Goal: Use online tool/utility: Utilize a website feature to perform a specific function

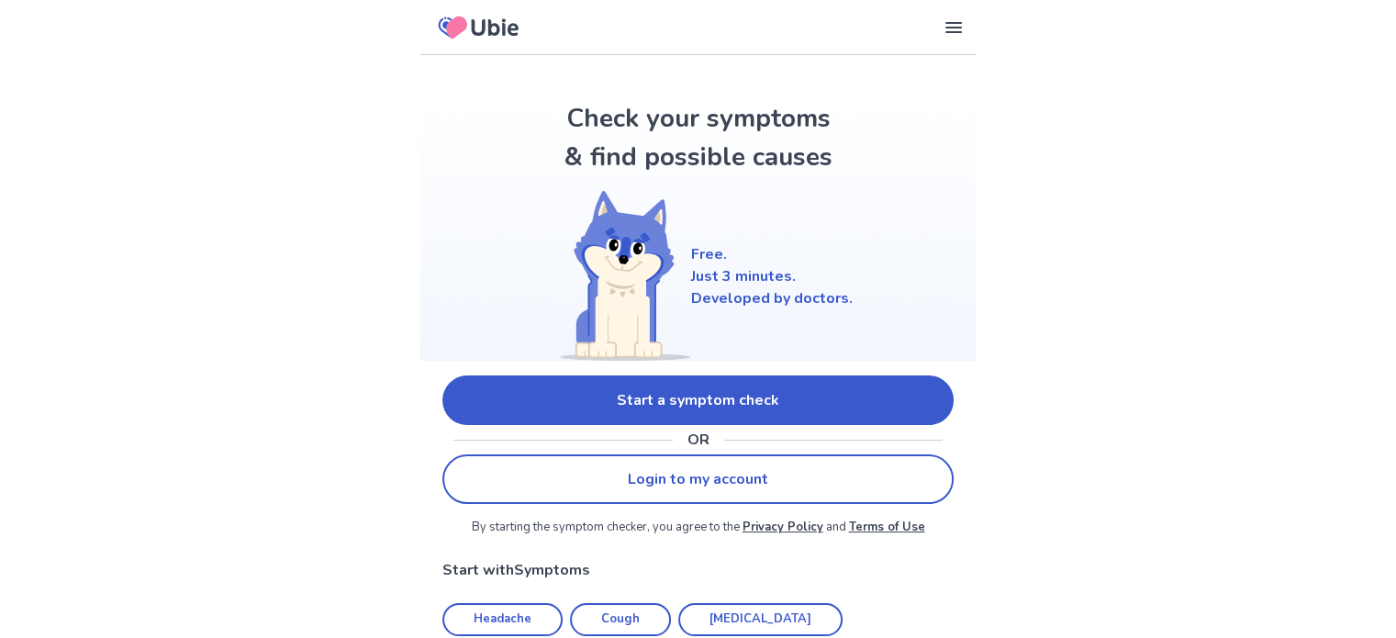
click at [843, 402] on link "Start a symptom check" at bounding box center [697, 400] width 511 height 50
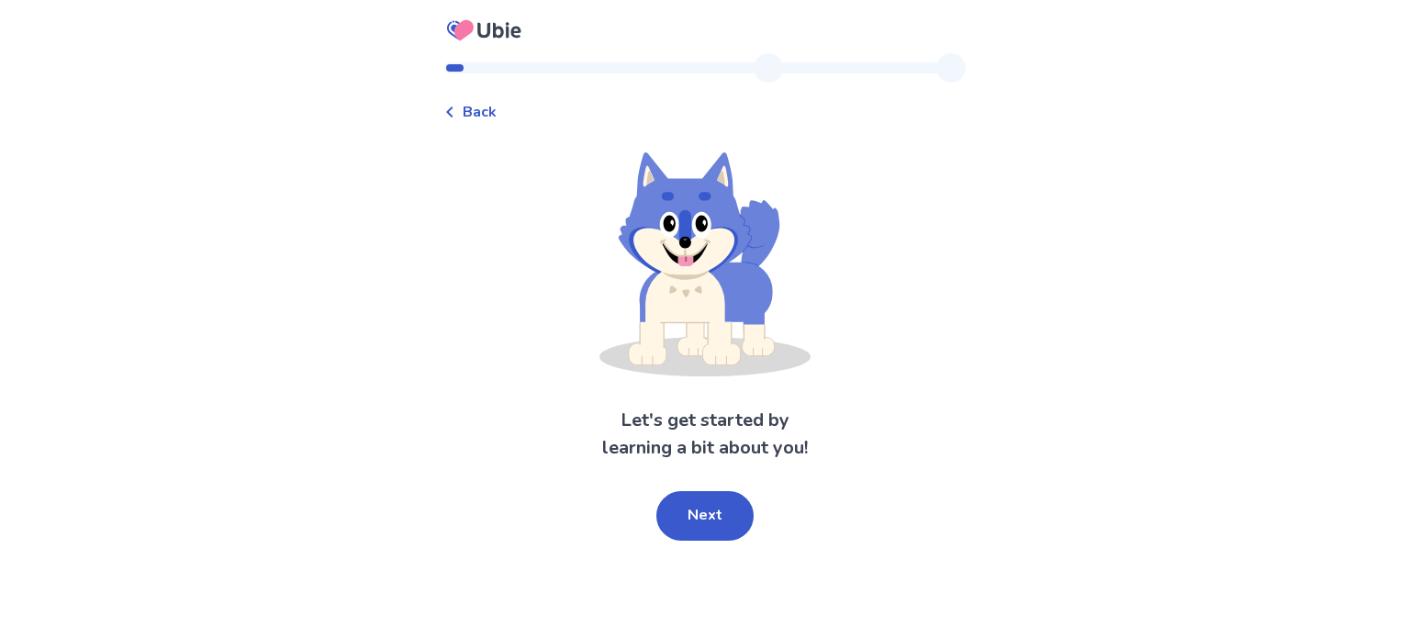
click at [693, 503] on button "Next" at bounding box center [704, 516] width 97 height 50
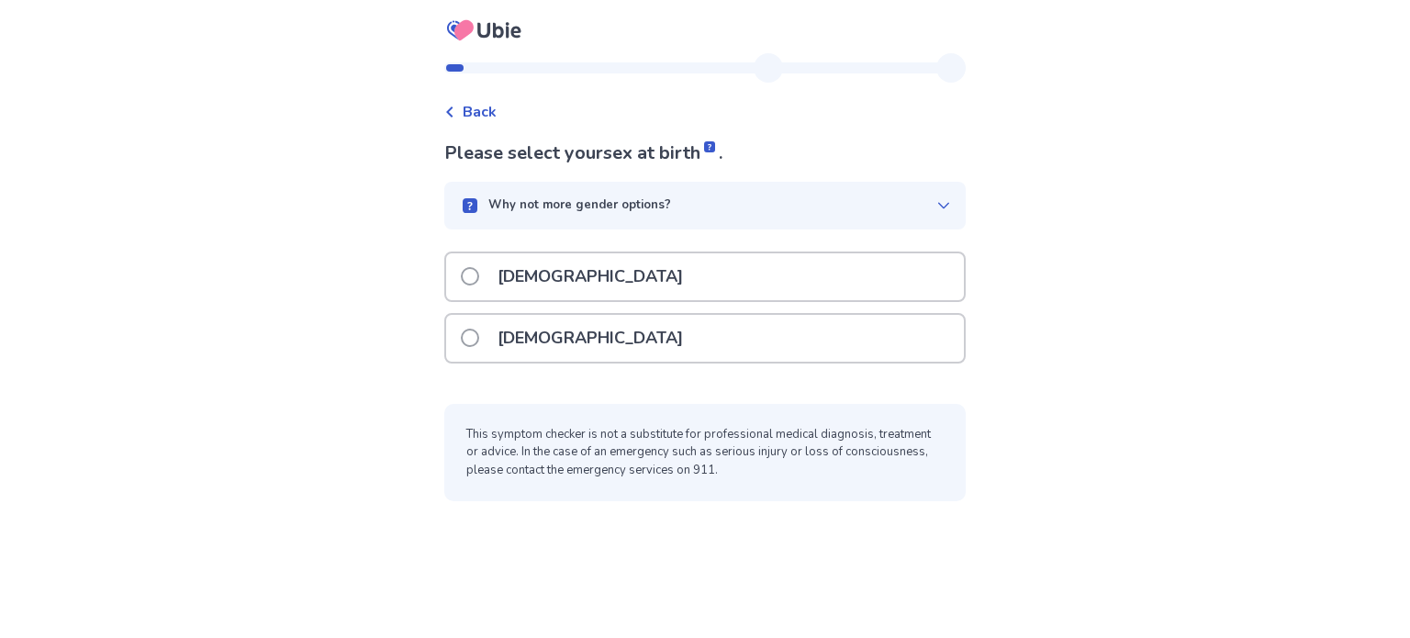
click at [476, 336] on span at bounding box center [470, 338] width 18 height 18
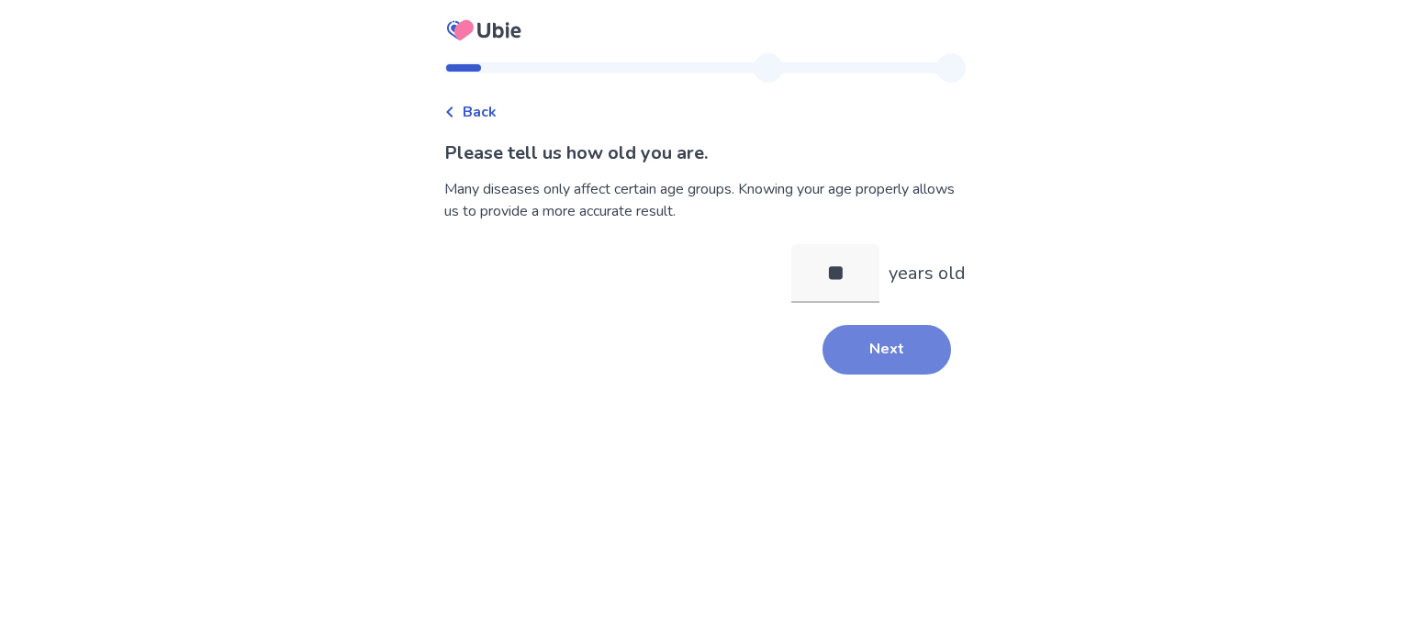
type input "**"
click at [881, 364] on button "Next" at bounding box center [886, 350] width 128 height 50
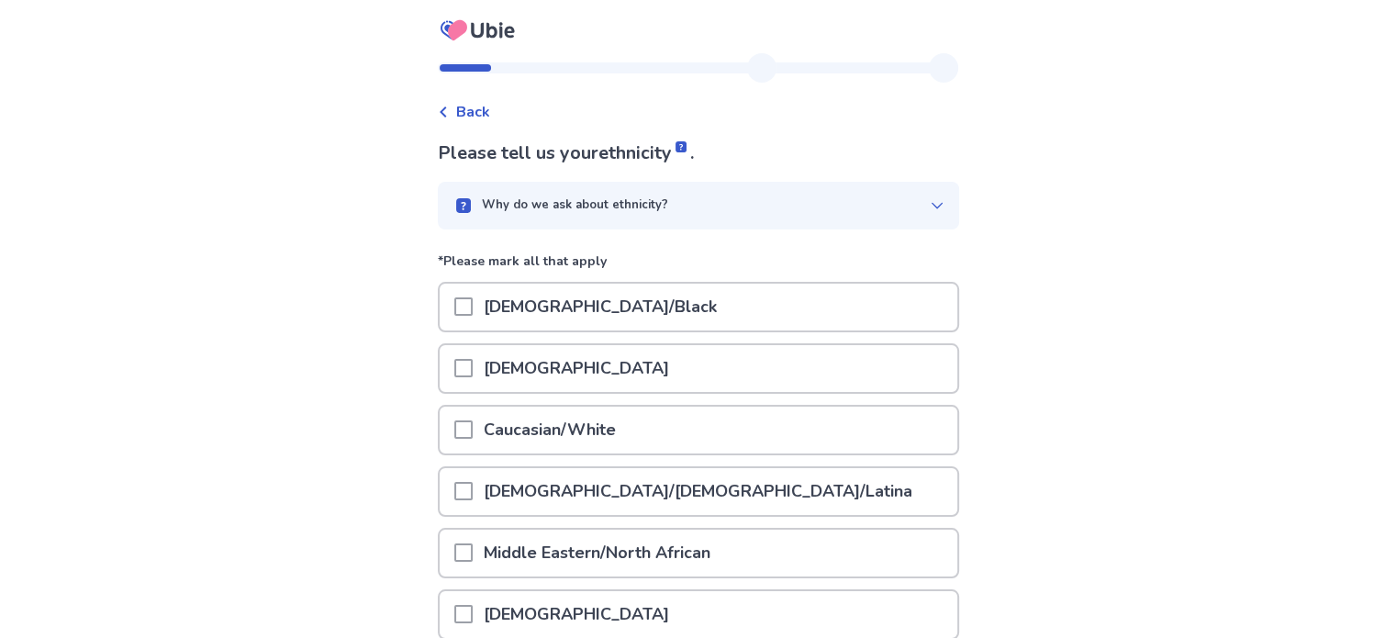
click at [473, 426] on span at bounding box center [463, 429] width 18 height 18
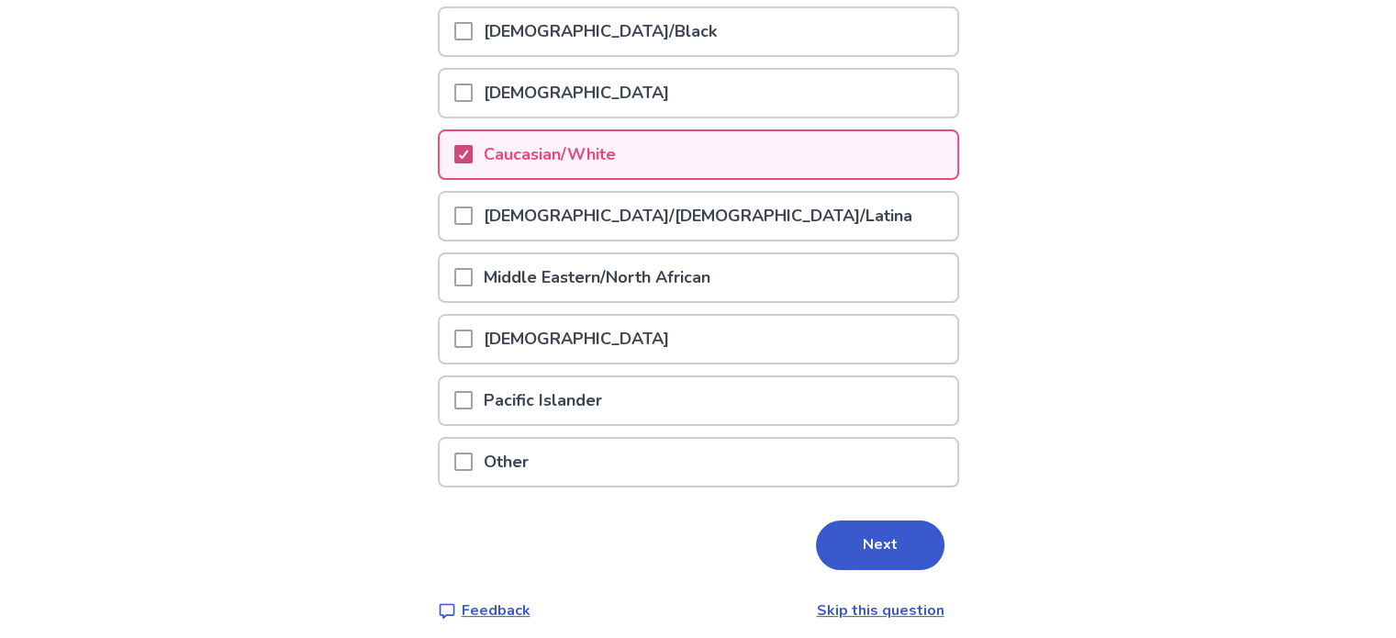
scroll to position [282, 0]
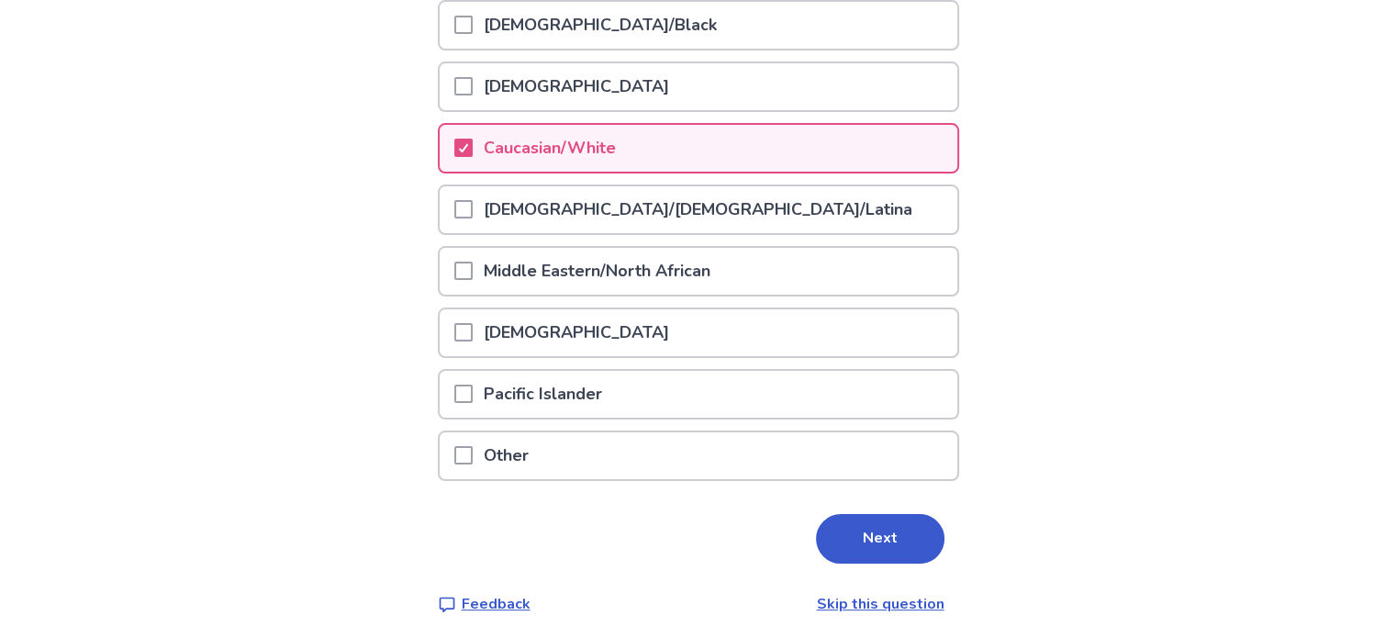
click at [867, 541] on button "Next" at bounding box center [880, 539] width 128 height 50
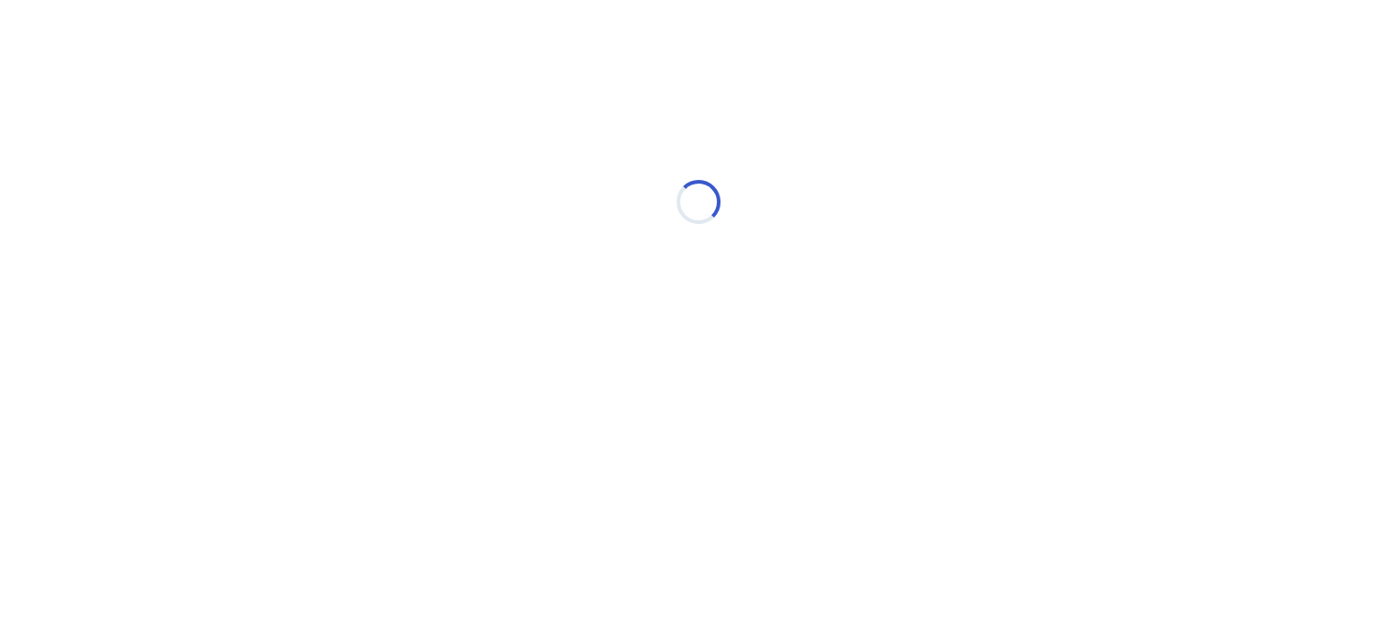
scroll to position [0, 0]
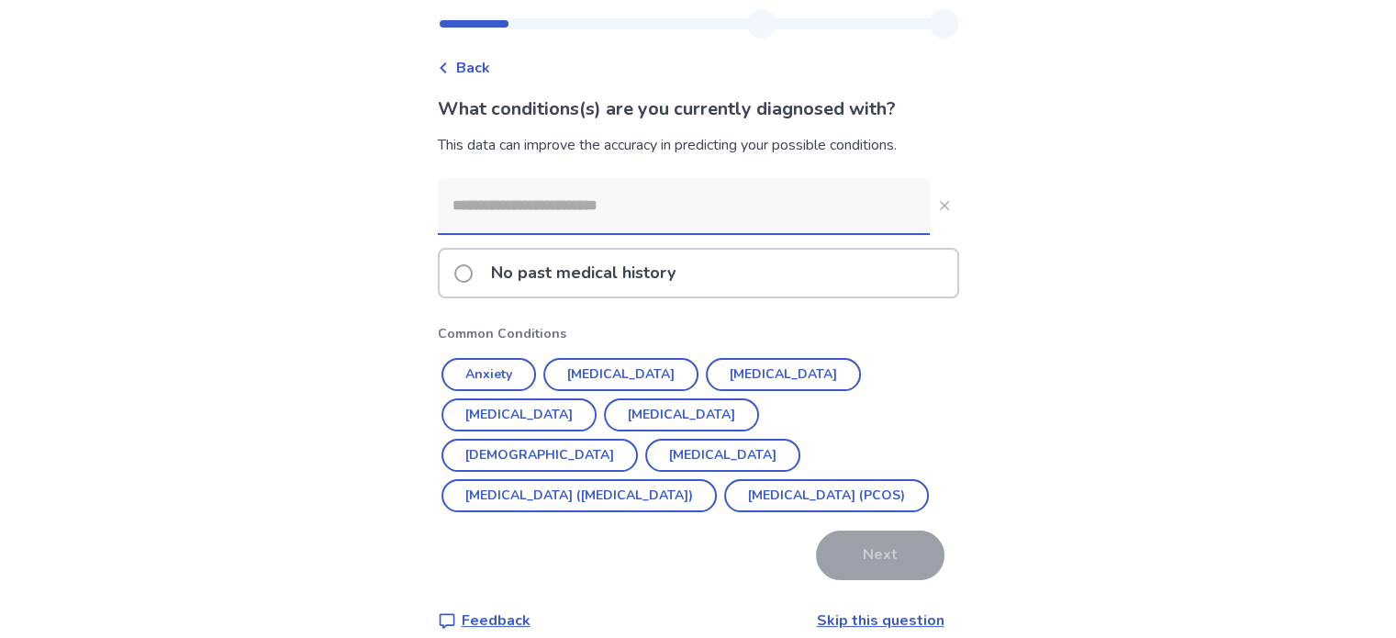
scroll to position [66, 0]
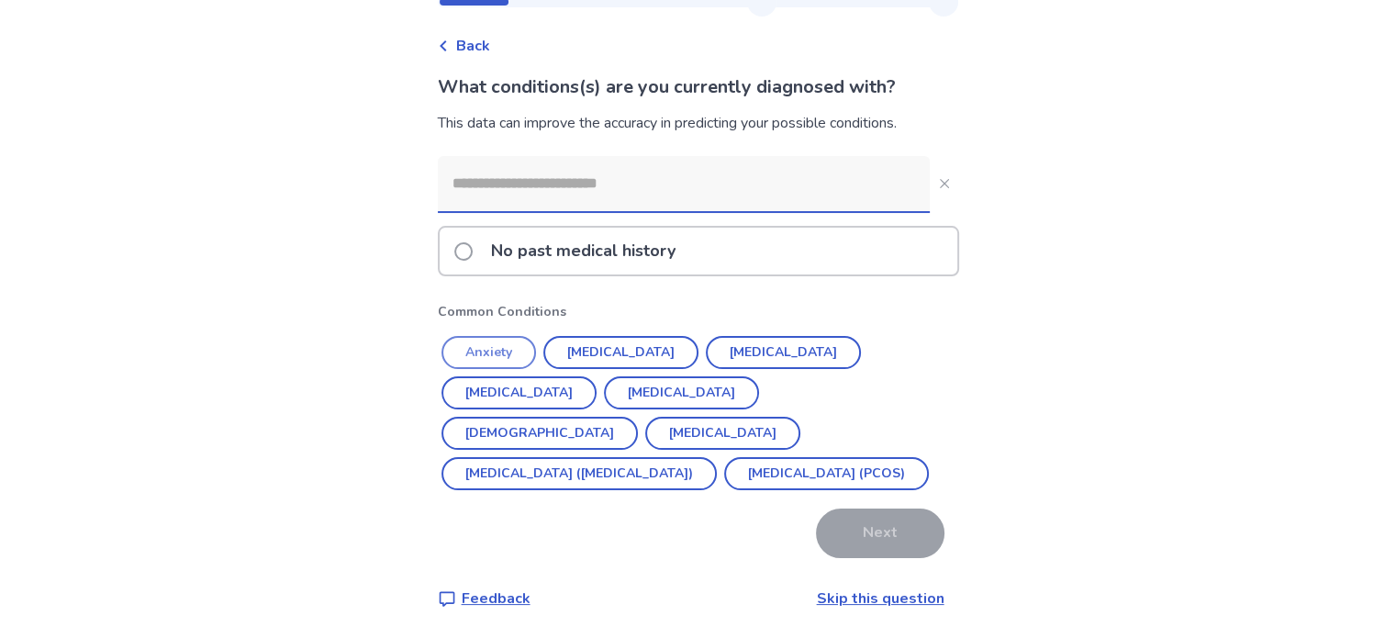
click at [498, 359] on button "Anxiety" at bounding box center [488, 352] width 95 height 33
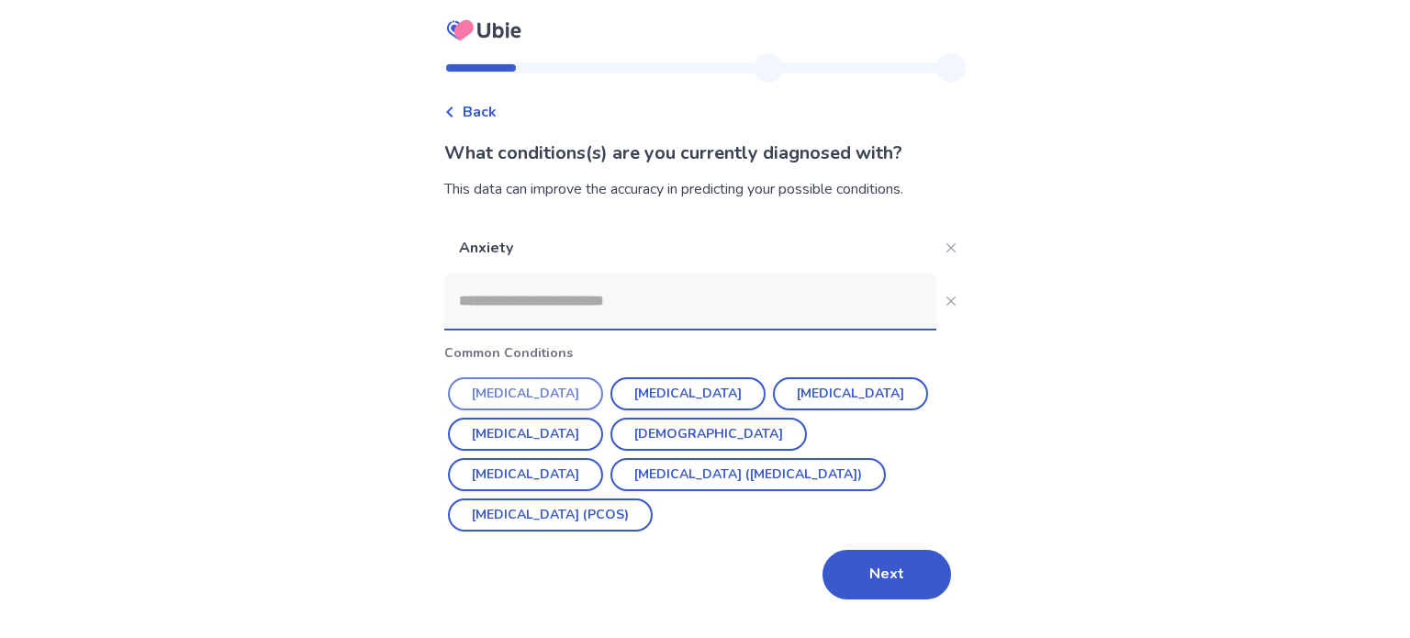
click at [507, 398] on button "[MEDICAL_DATA]" at bounding box center [525, 393] width 155 height 33
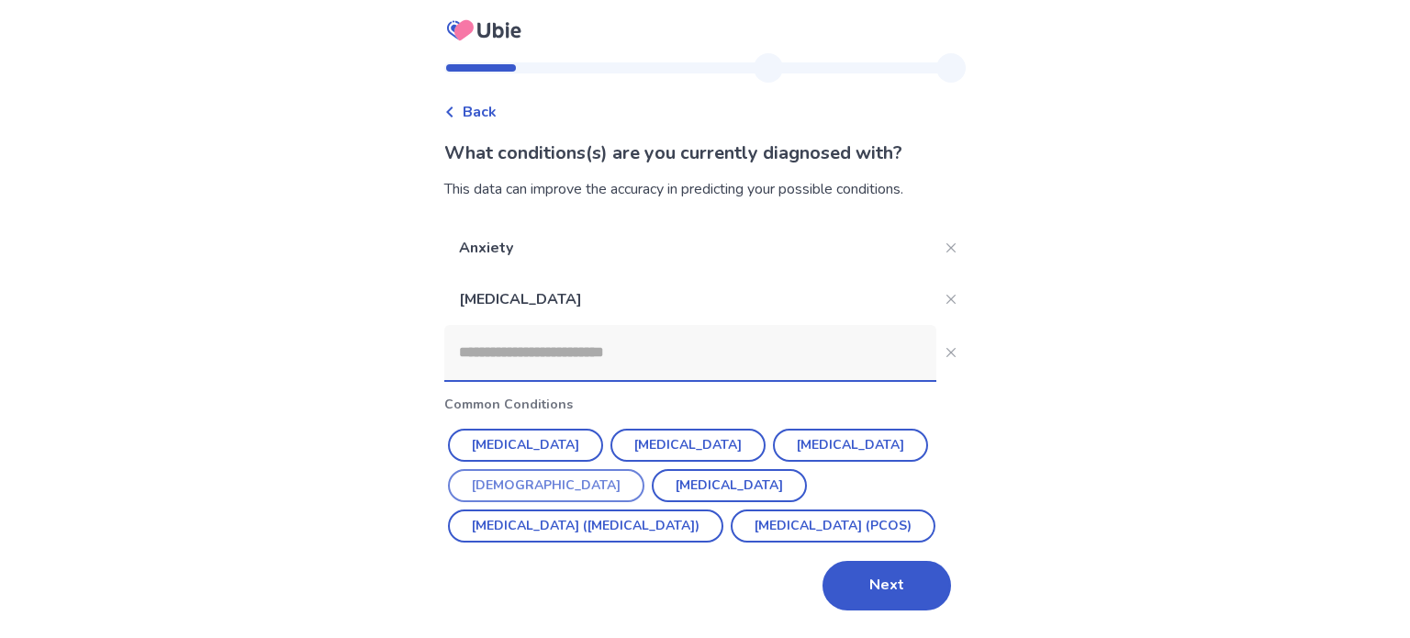
click at [644, 469] on button "Asthma" at bounding box center [546, 485] width 196 height 33
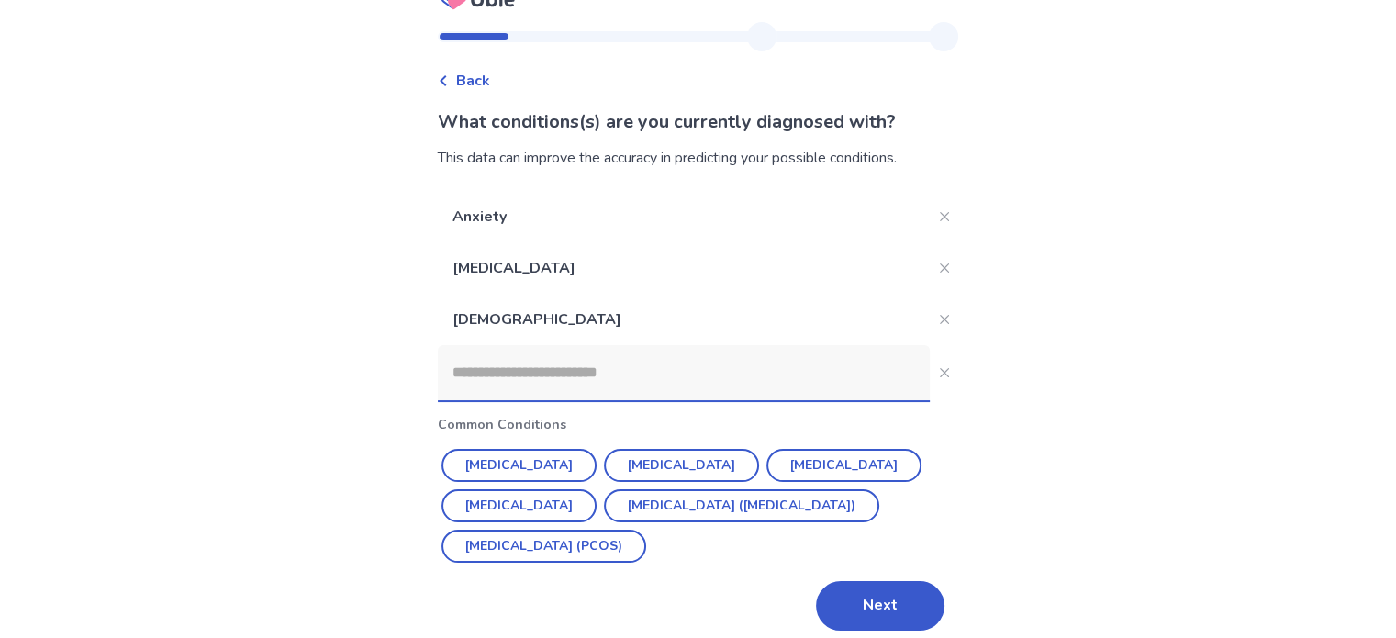
scroll to position [45, 0]
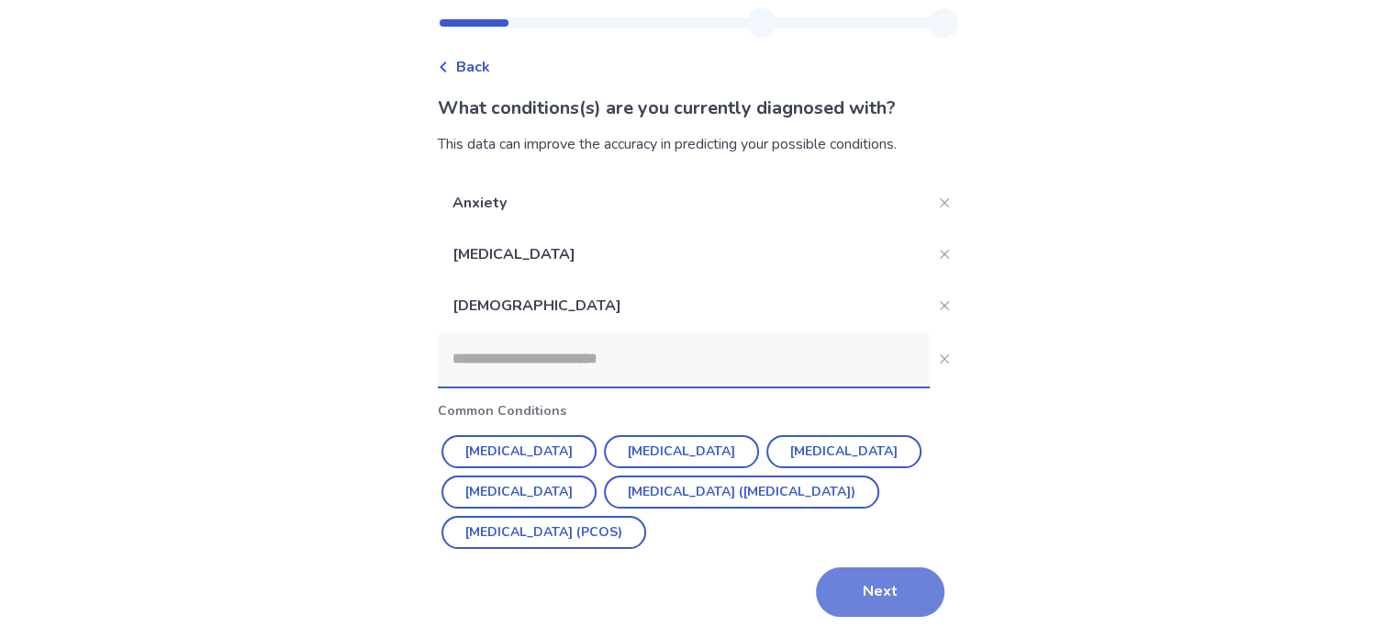
click at [876, 594] on button "Next" at bounding box center [880, 592] width 128 height 50
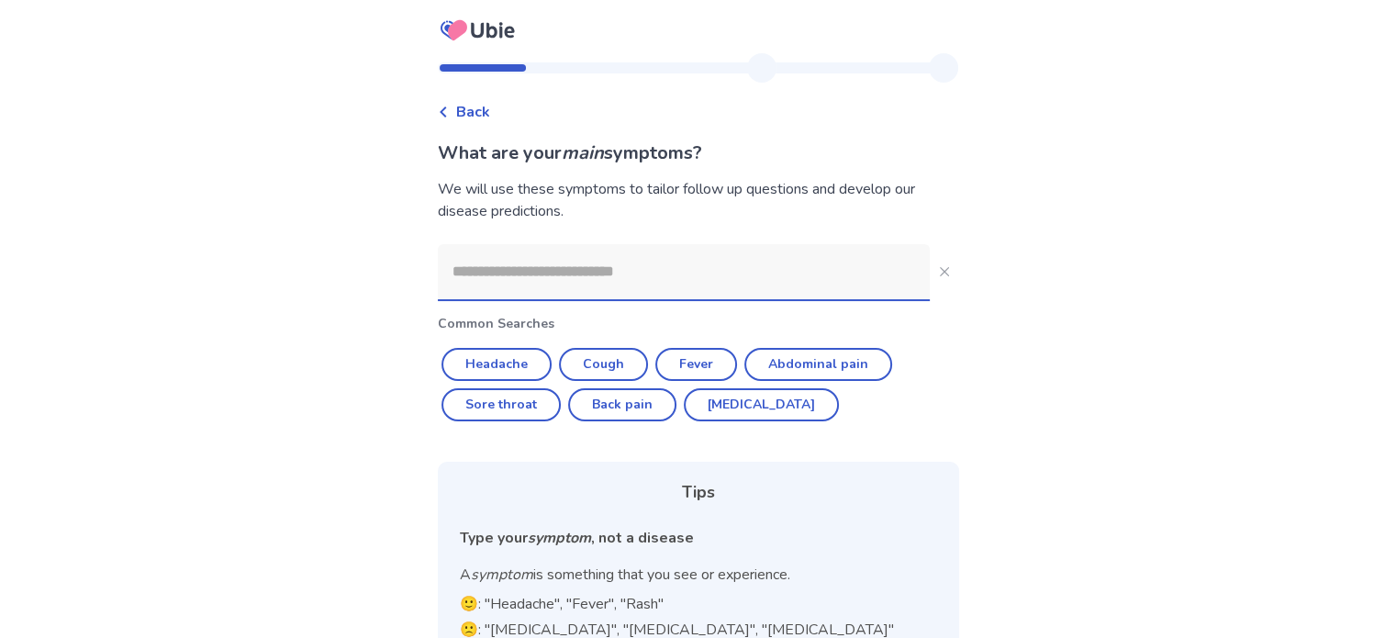
click at [493, 275] on input at bounding box center [684, 271] width 492 height 55
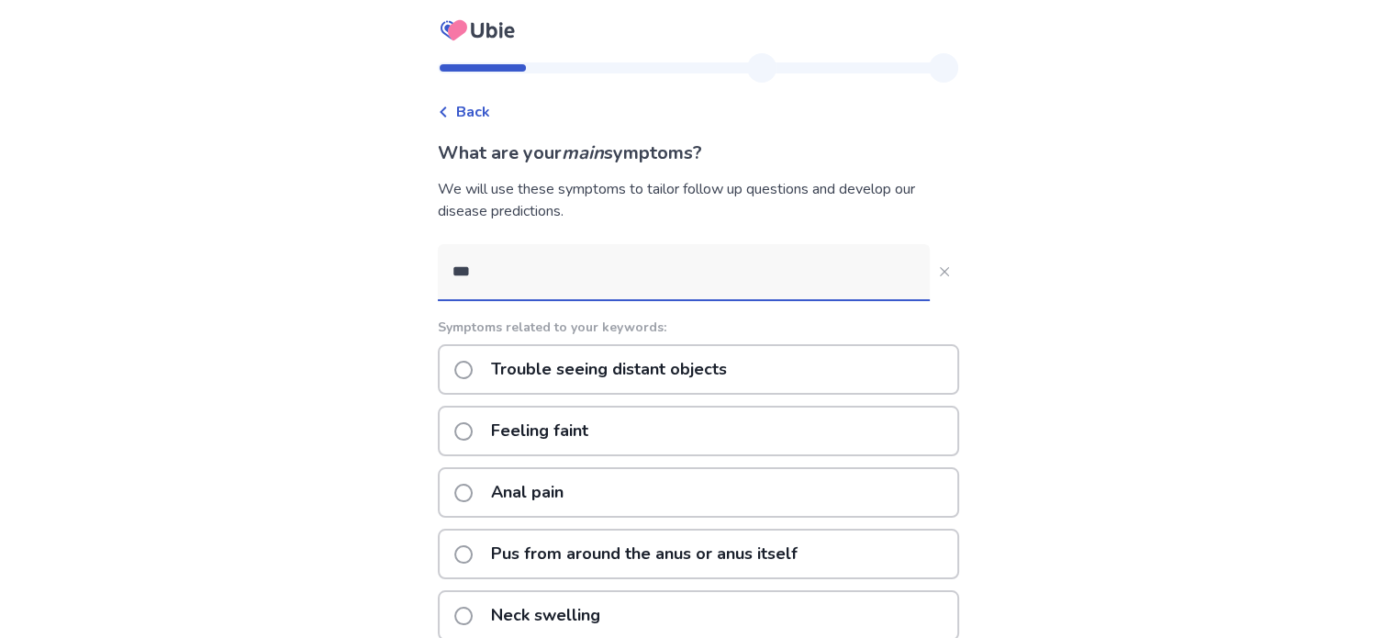
type input "***"
click at [473, 431] on span at bounding box center [463, 431] width 18 height 18
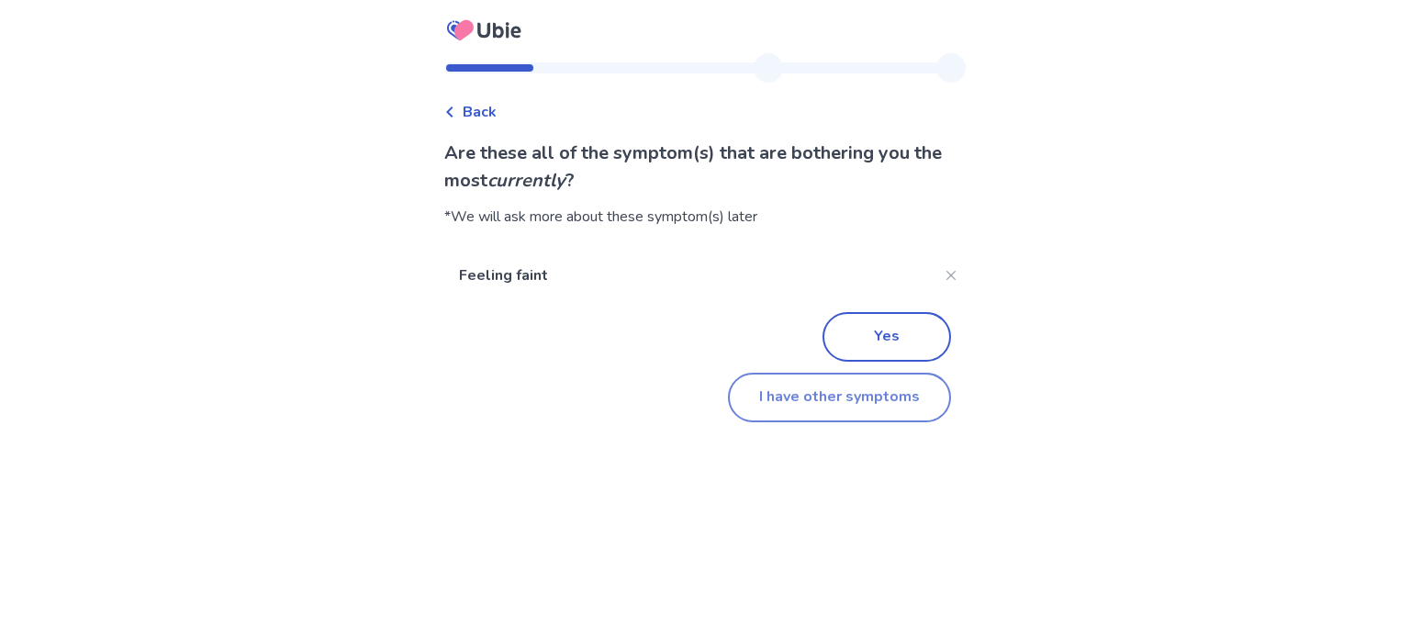
click at [815, 391] on button "I have other symptoms" at bounding box center [839, 398] width 223 height 50
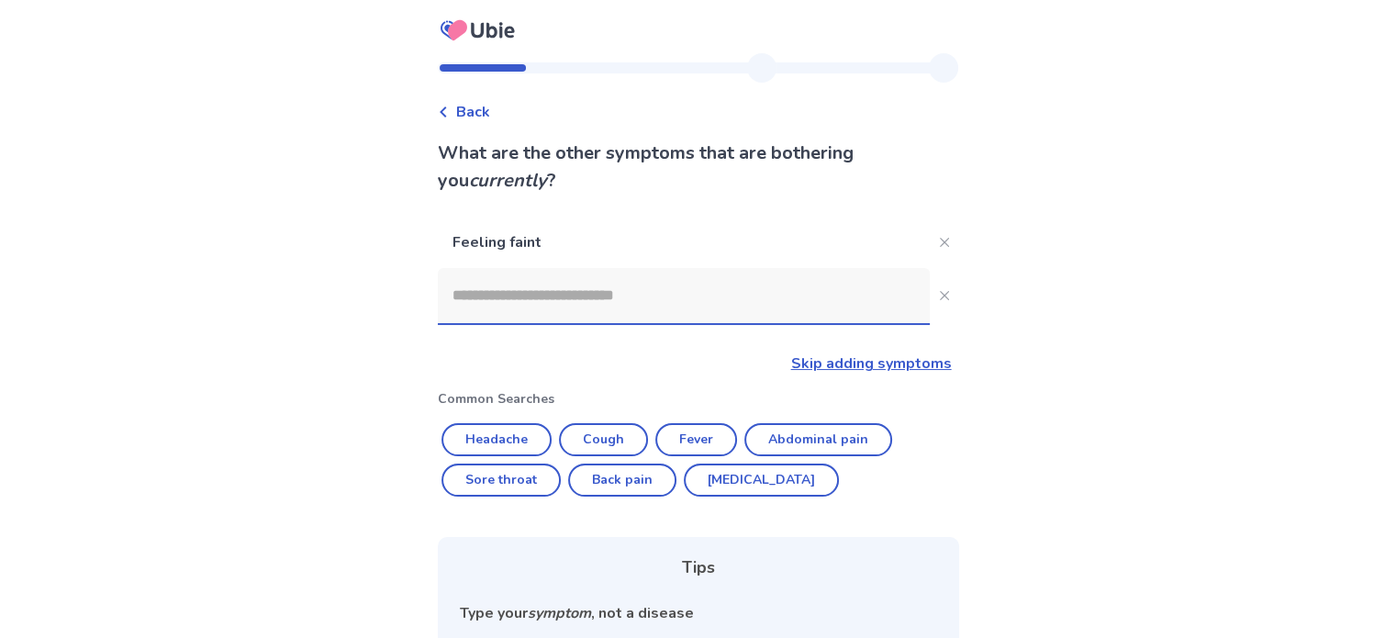
click at [568, 301] on input at bounding box center [684, 295] width 492 height 55
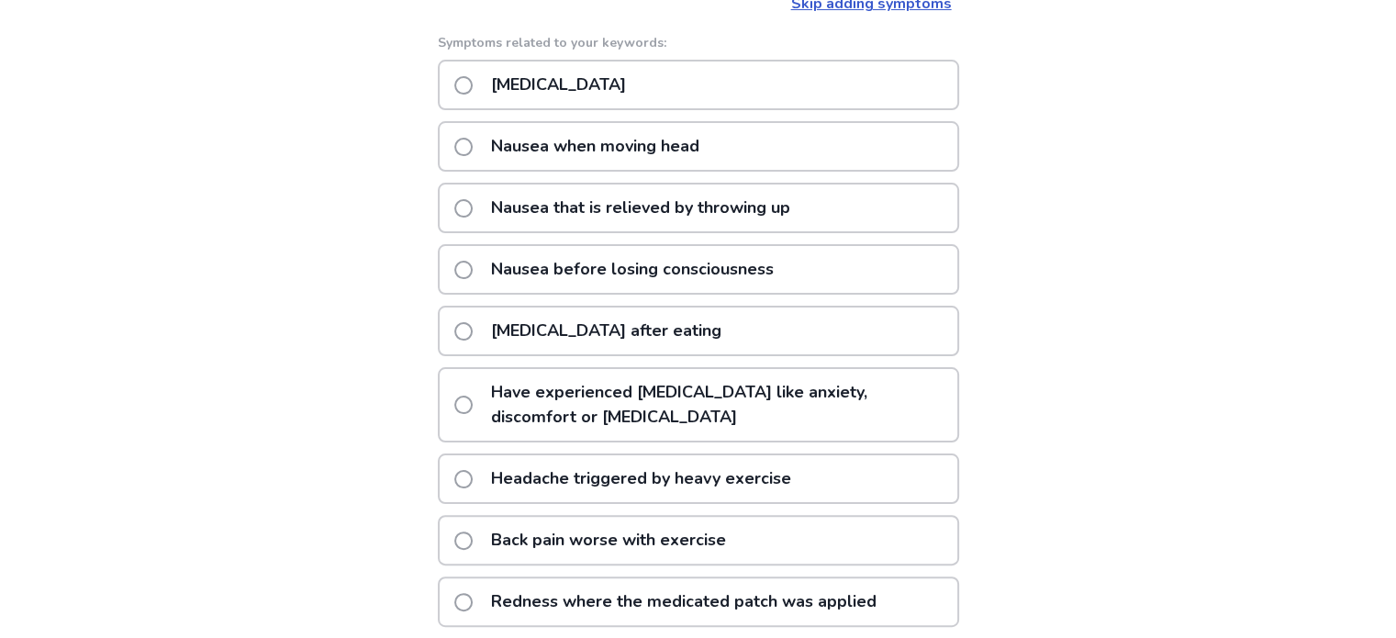
scroll to position [367, 0]
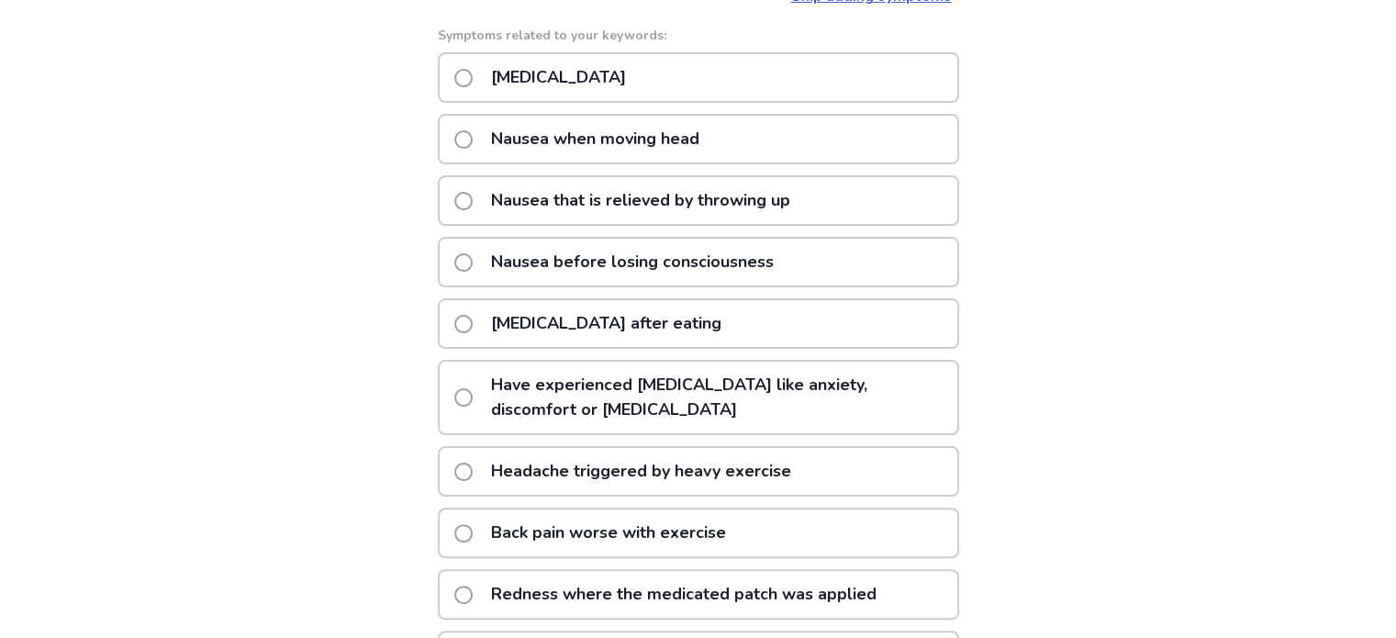
type input "*****"
click at [470, 202] on span at bounding box center [463, 201] width 18 height 18
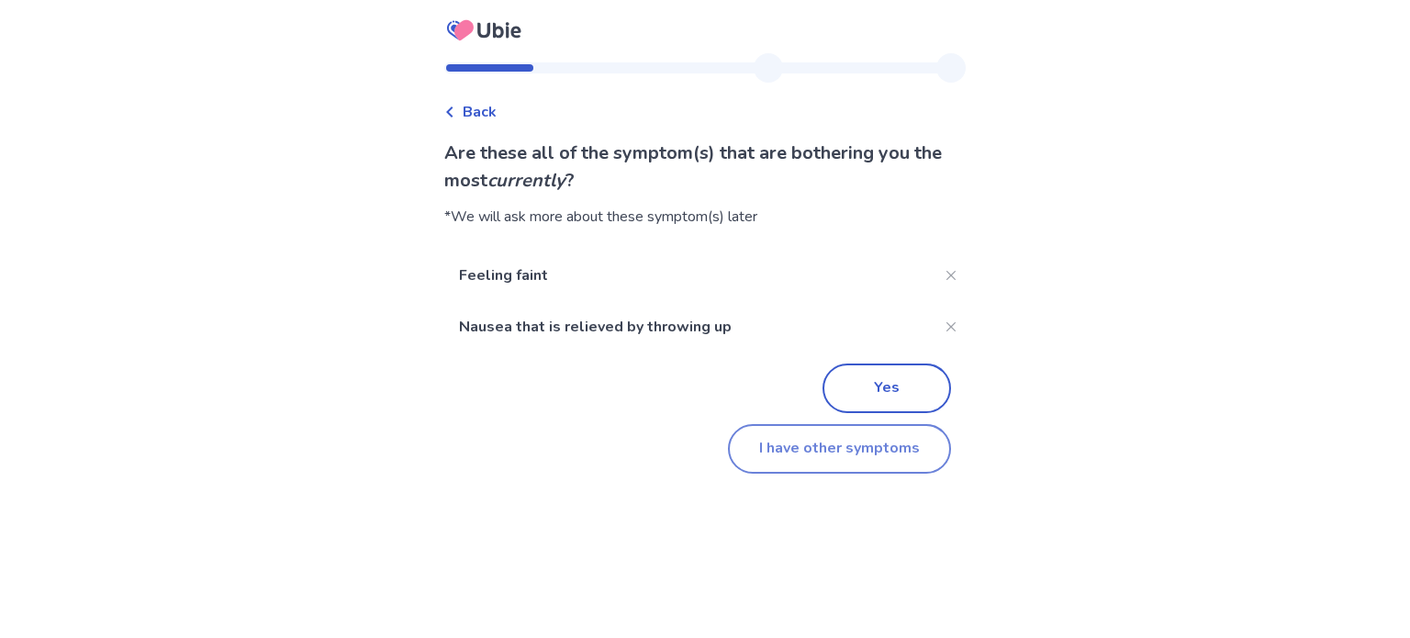
click at [888, 463] on button "I have other symptoms" at bounding box center [839, 449] width 223 height 50
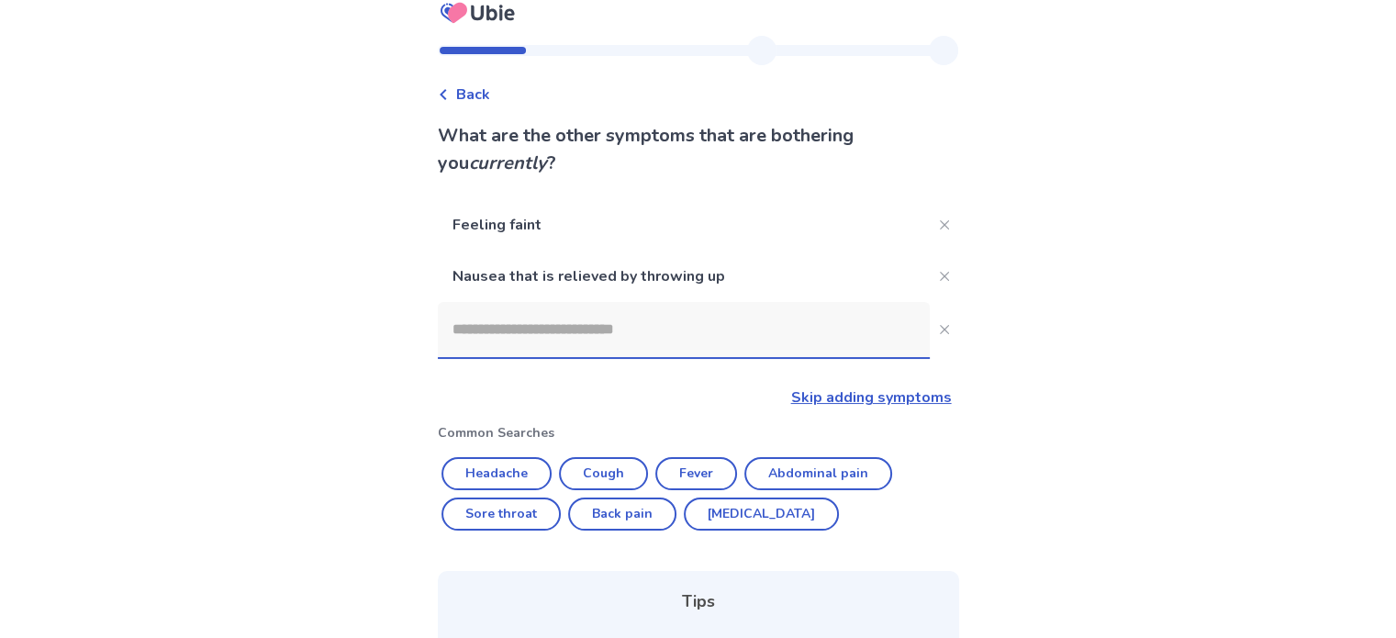
scroll to position [15, 0]
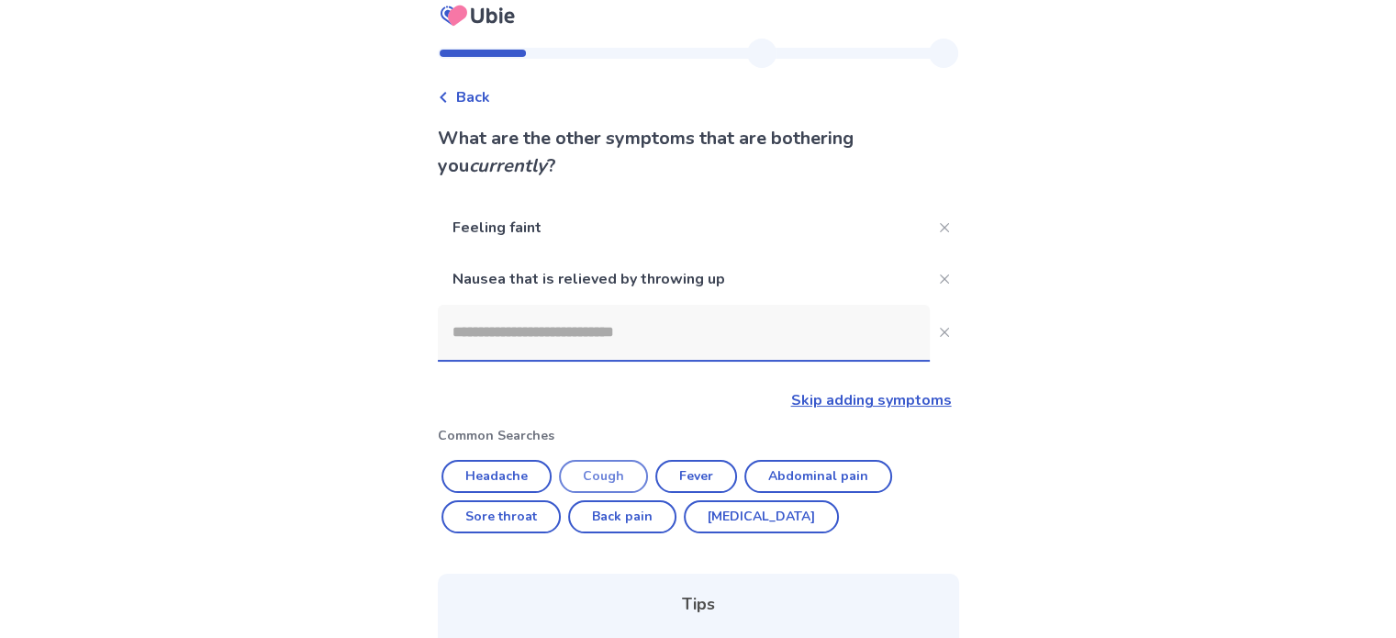
click at [605, 481] on button "Cough" at bounding box center [603, 476] width 89 height 33
type input "*****"
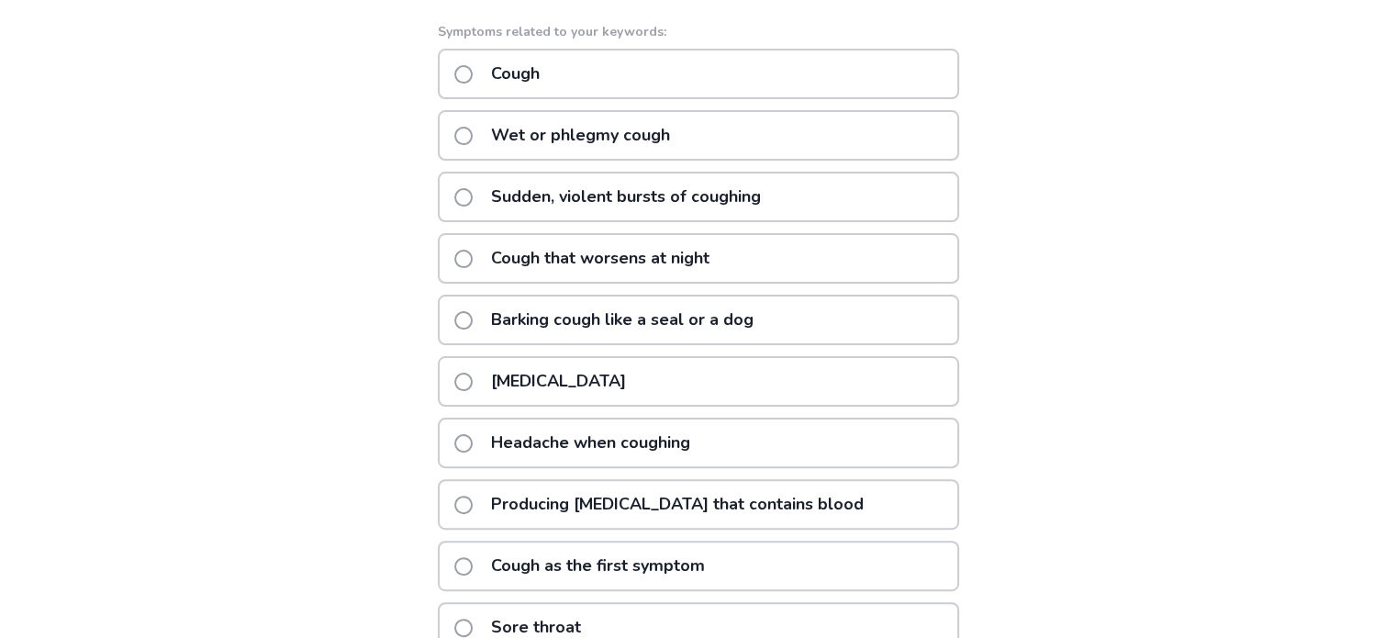
scroll to position [474, 0]
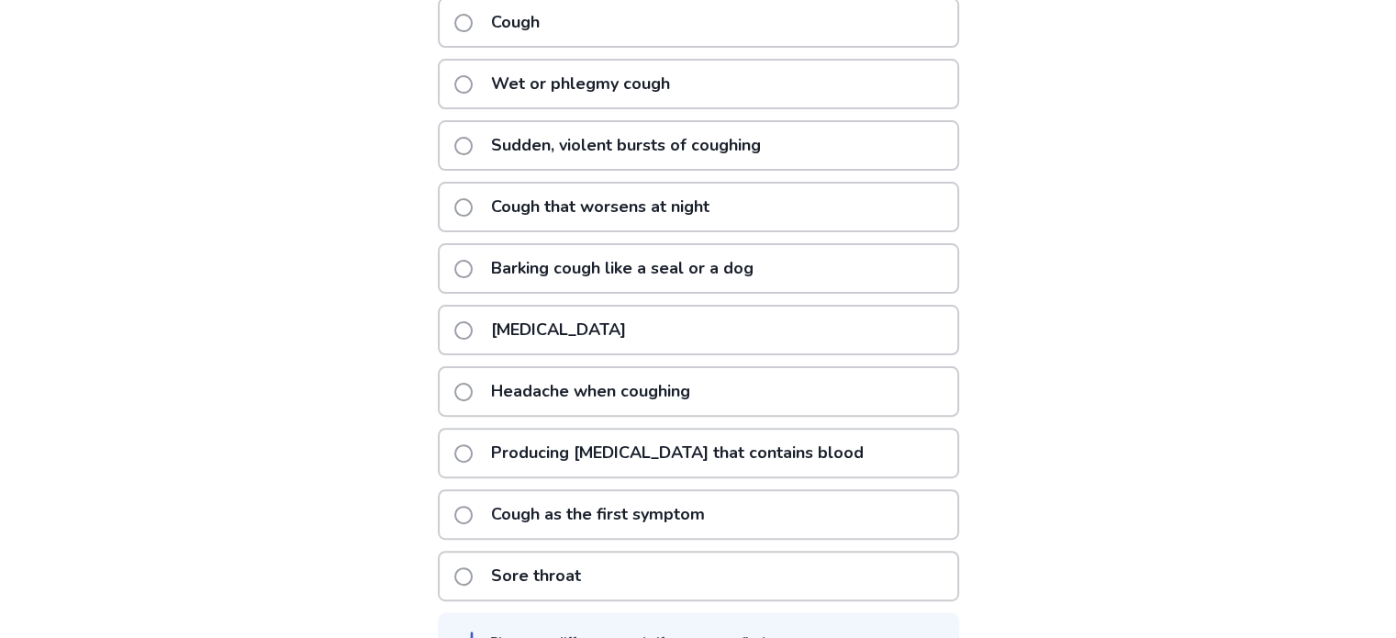
click at [470, 323] on span at bounding box center [463, 330] width 18 height 18
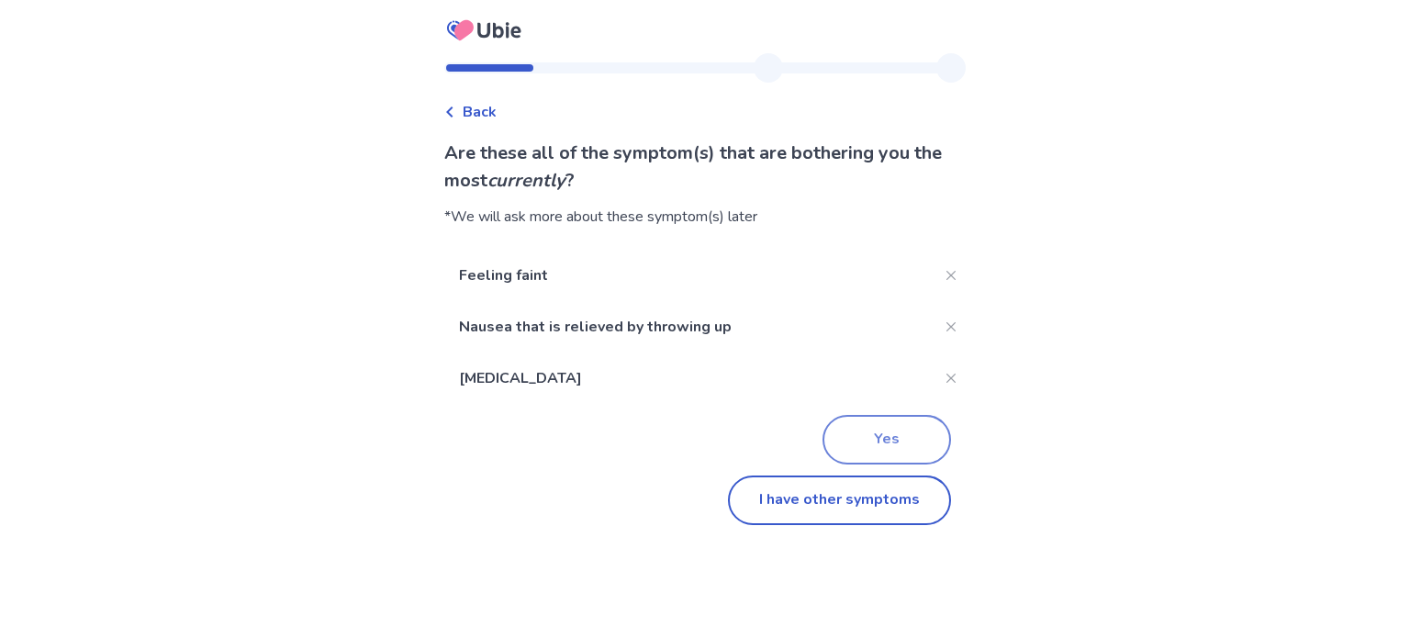
click at [932, 453] on button "Yes" at bounding box center [886, 440] width 128 height 50
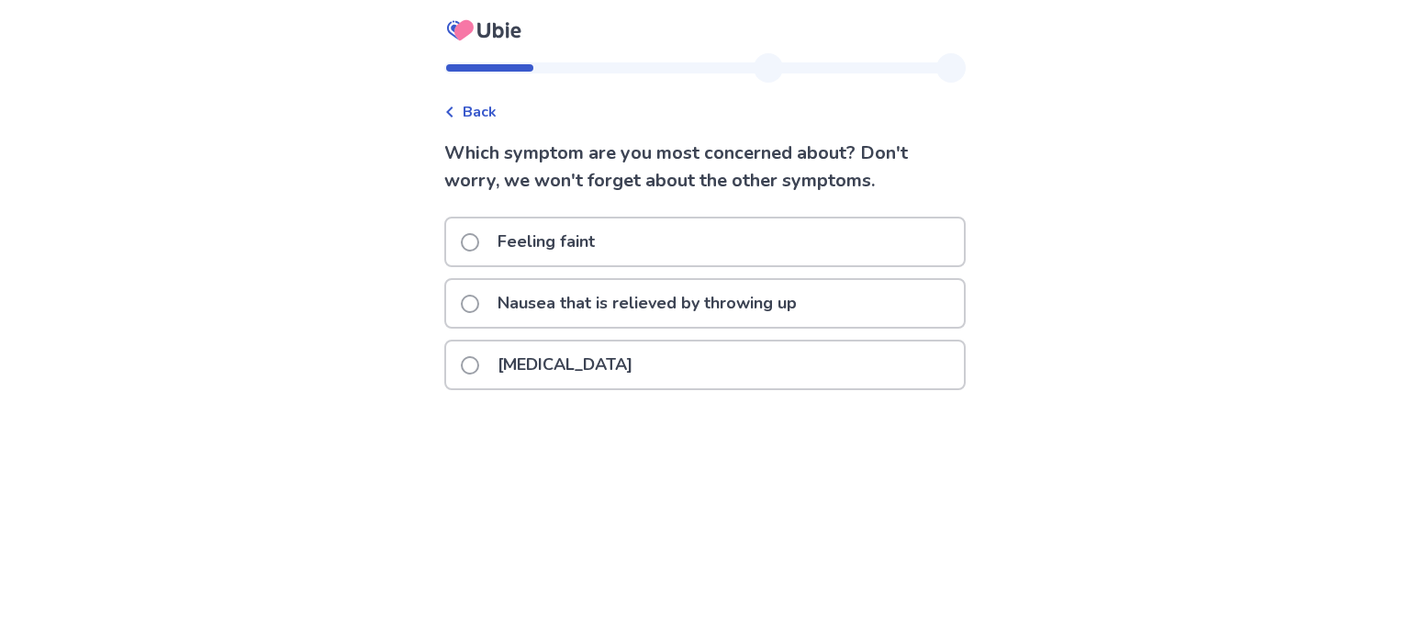
click at [479, 245] on span at bounding box center [470, 242] width 18 height 18
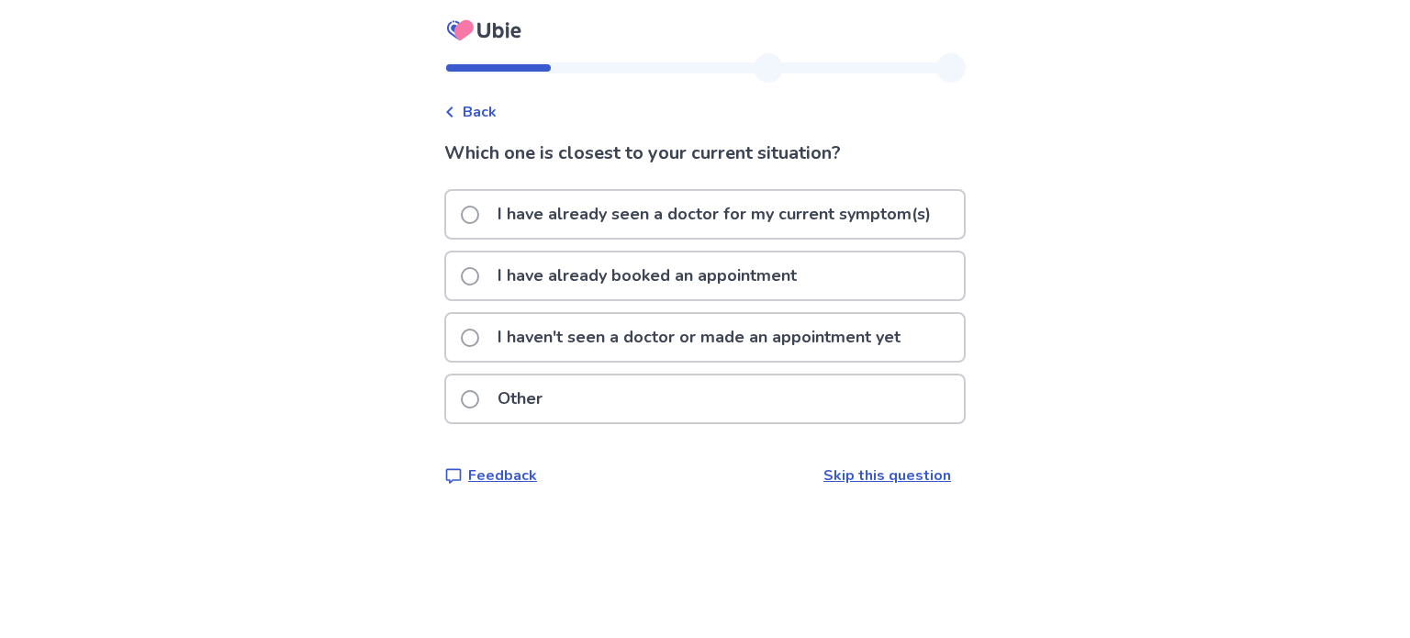
click at [479, 332] on span at bounding box center [470, 338] width 18 height 18
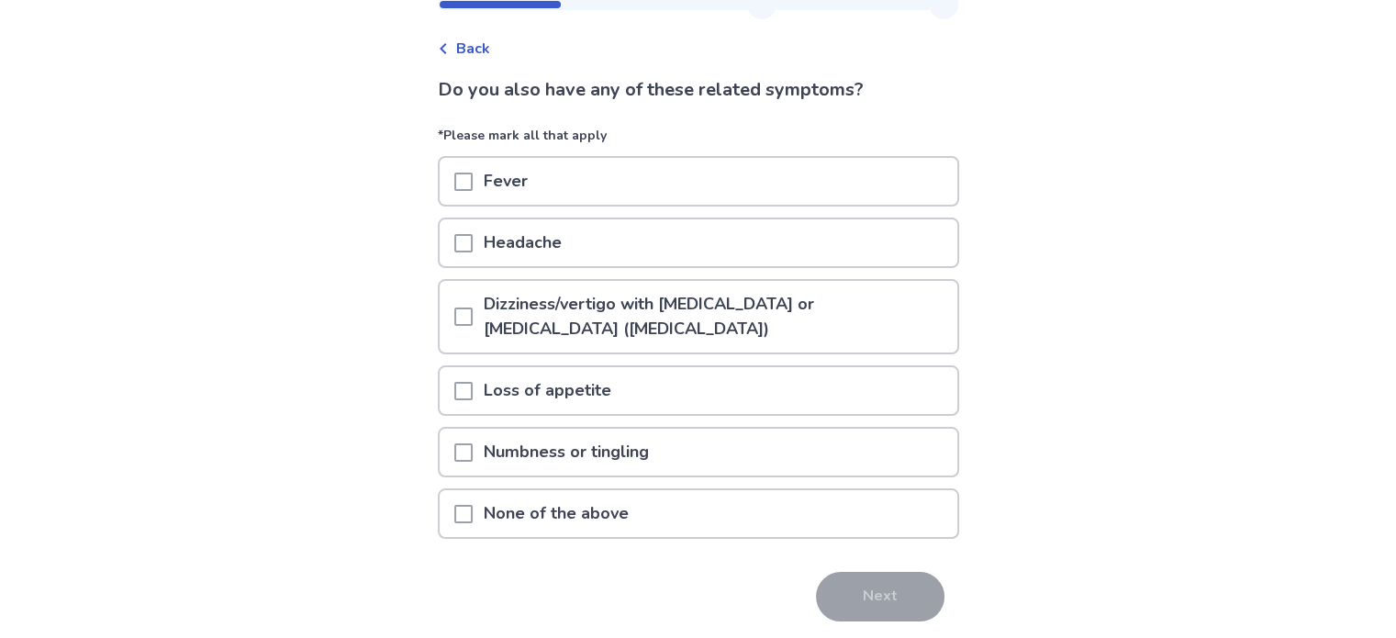
scroll to position [92, 0]
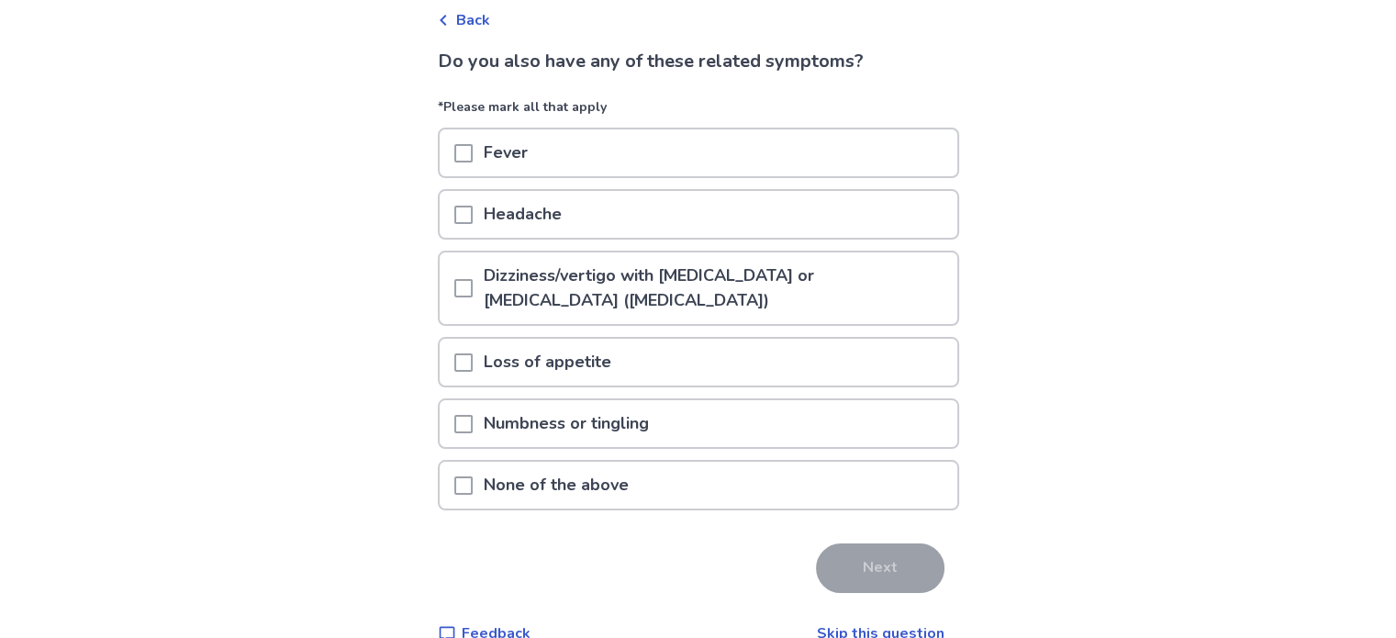
click at [466, 357] on span at bounding box center [463, 362] width 18 height 18
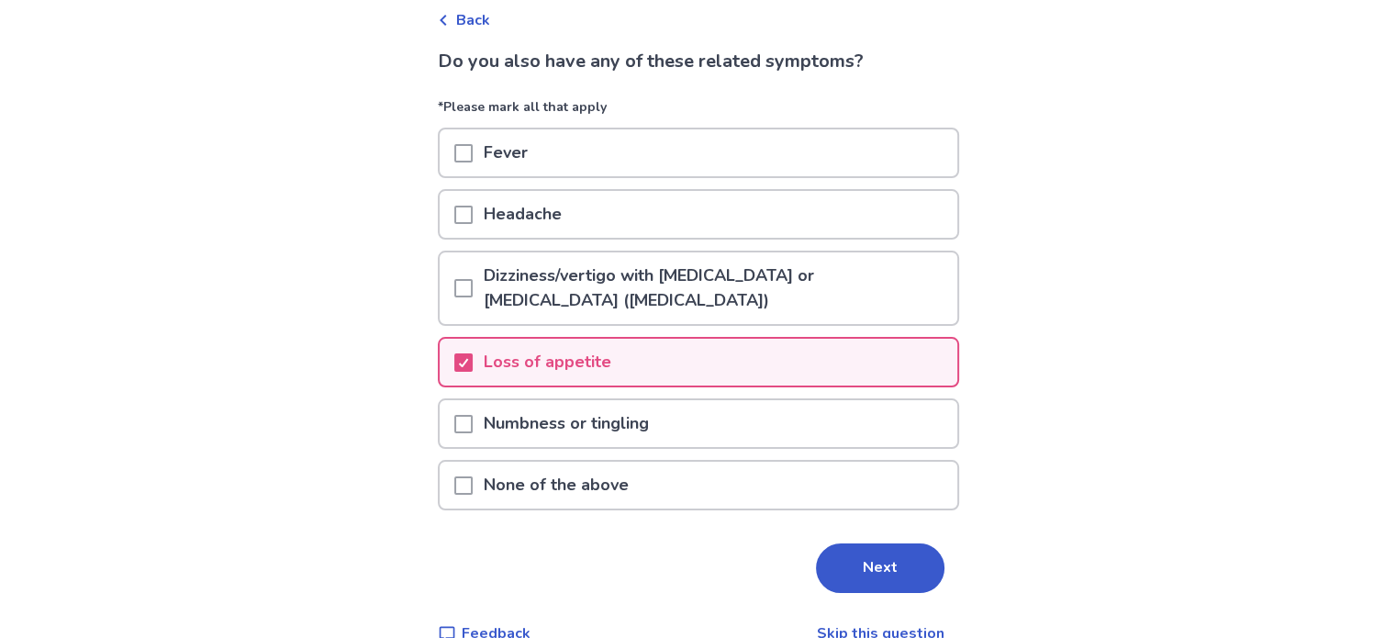
click at [473, 284] on span at bounding box center [463, 288] width 18 height 18
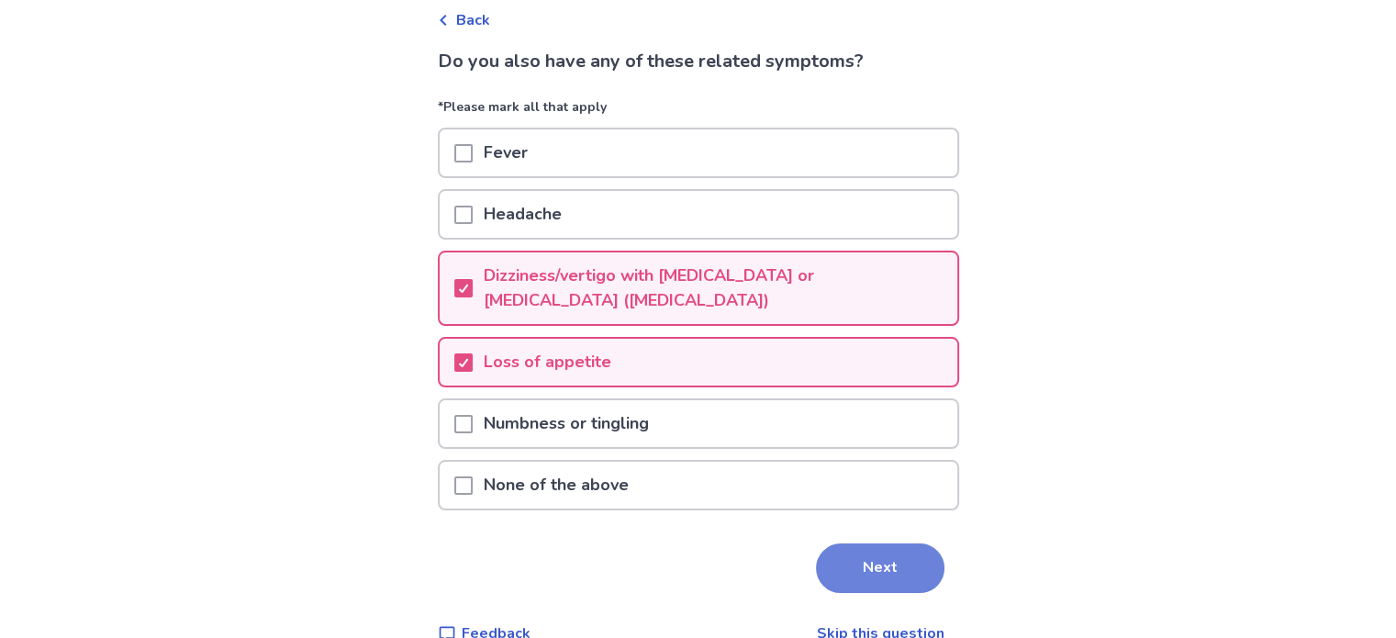
click at [879, 557] on button "Next" at bounding box center [880, 568] width 128 height 50
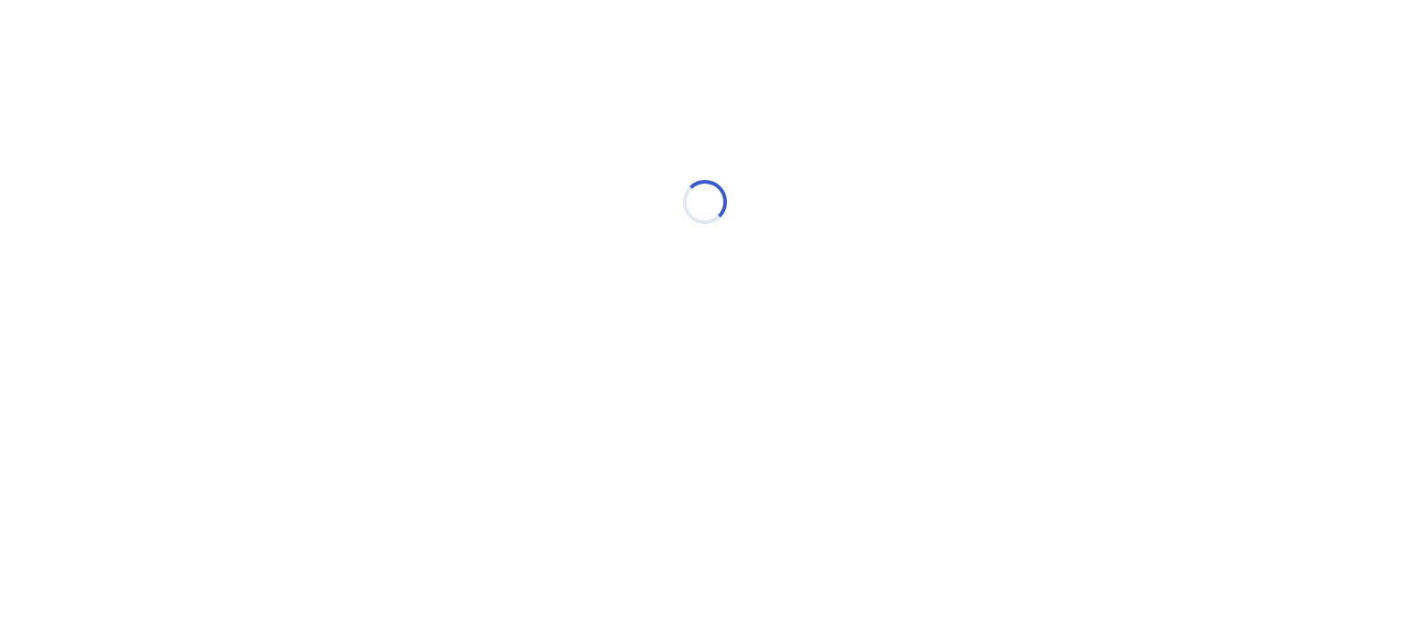
select select "*"
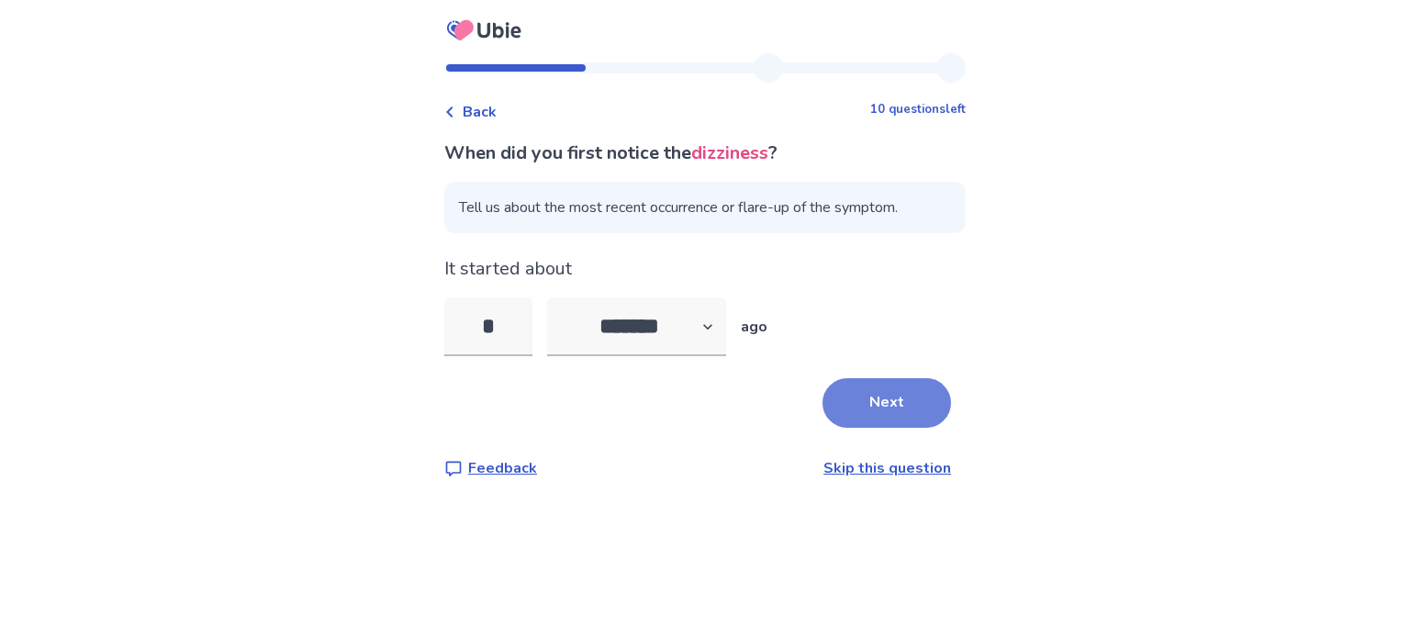
type input "*"
click at [878, 392] on button "Next" at bounding box center [886, 403] width 128 height 50
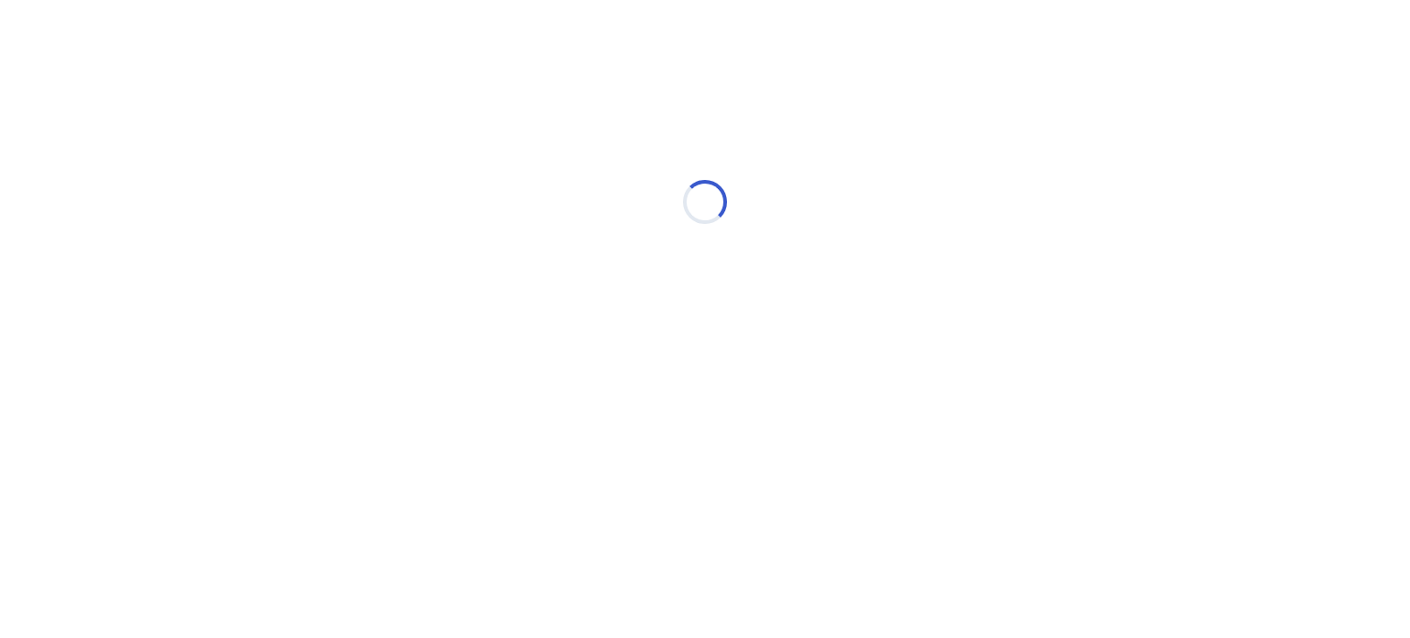
select select "*"
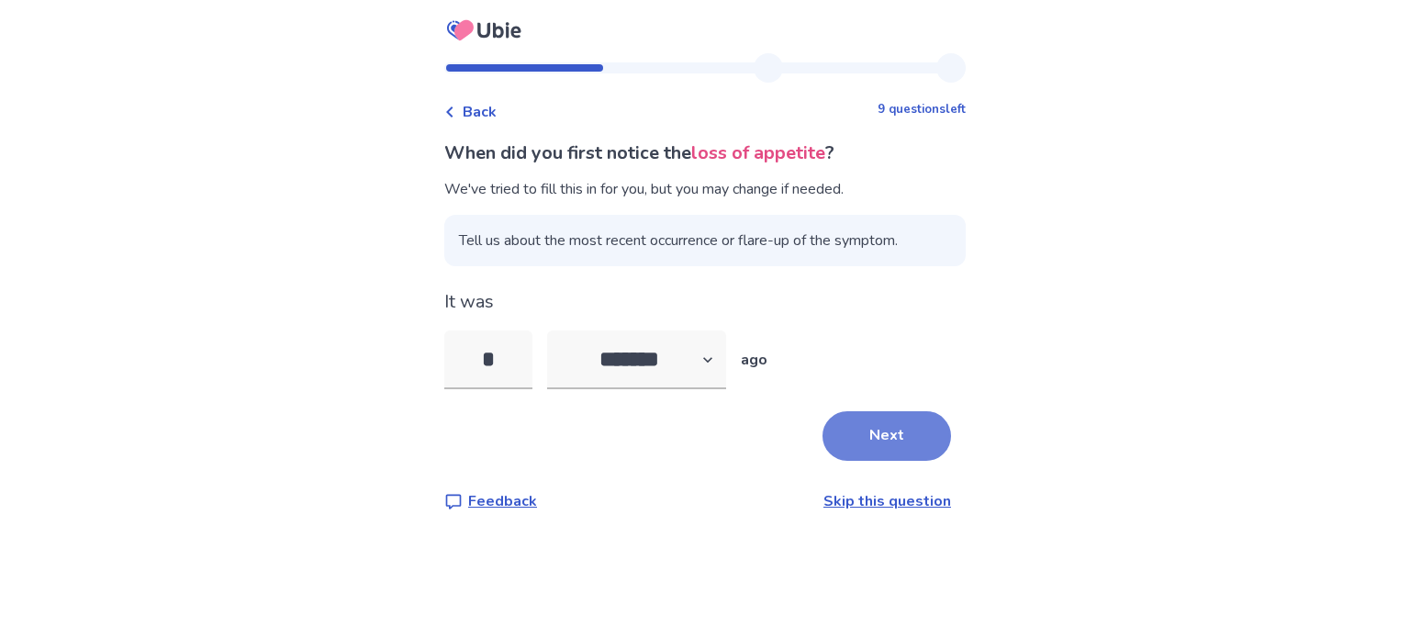
click at [874, 428] on button "Next" at bounding box center [886, 436] width 128 height 50
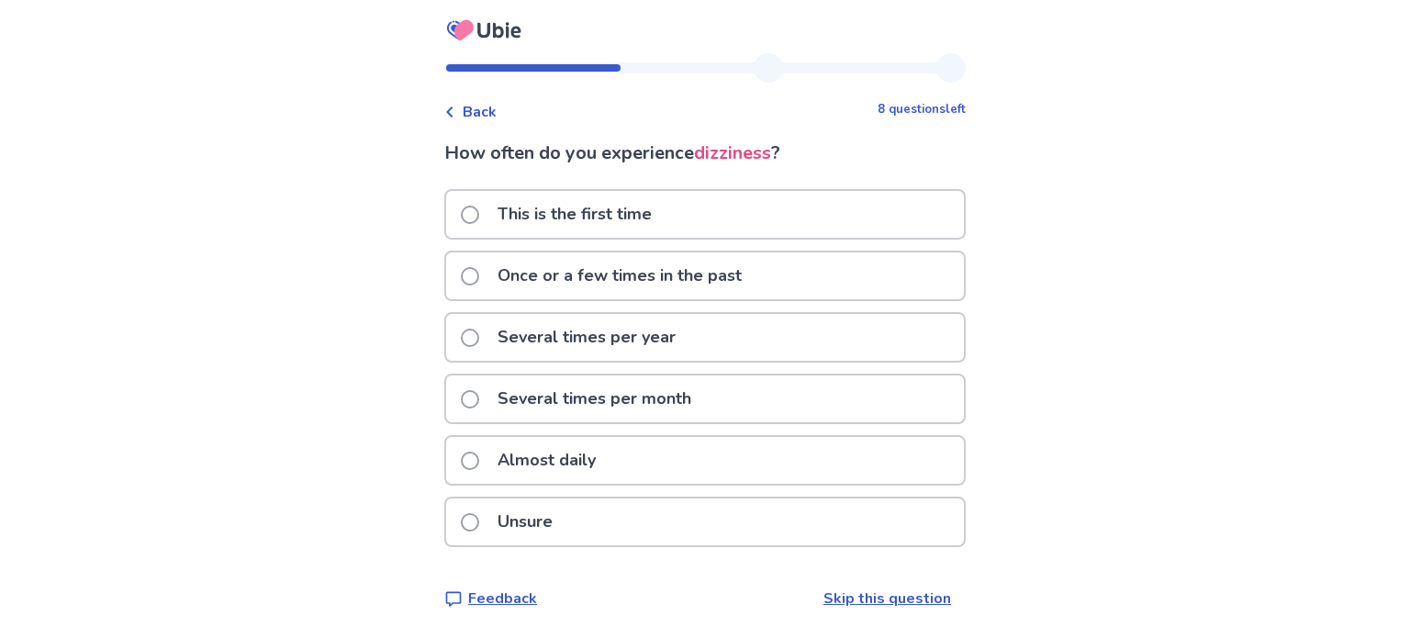
click at [477, 278] on span at bounding box center [470, 276] width 18 height 18
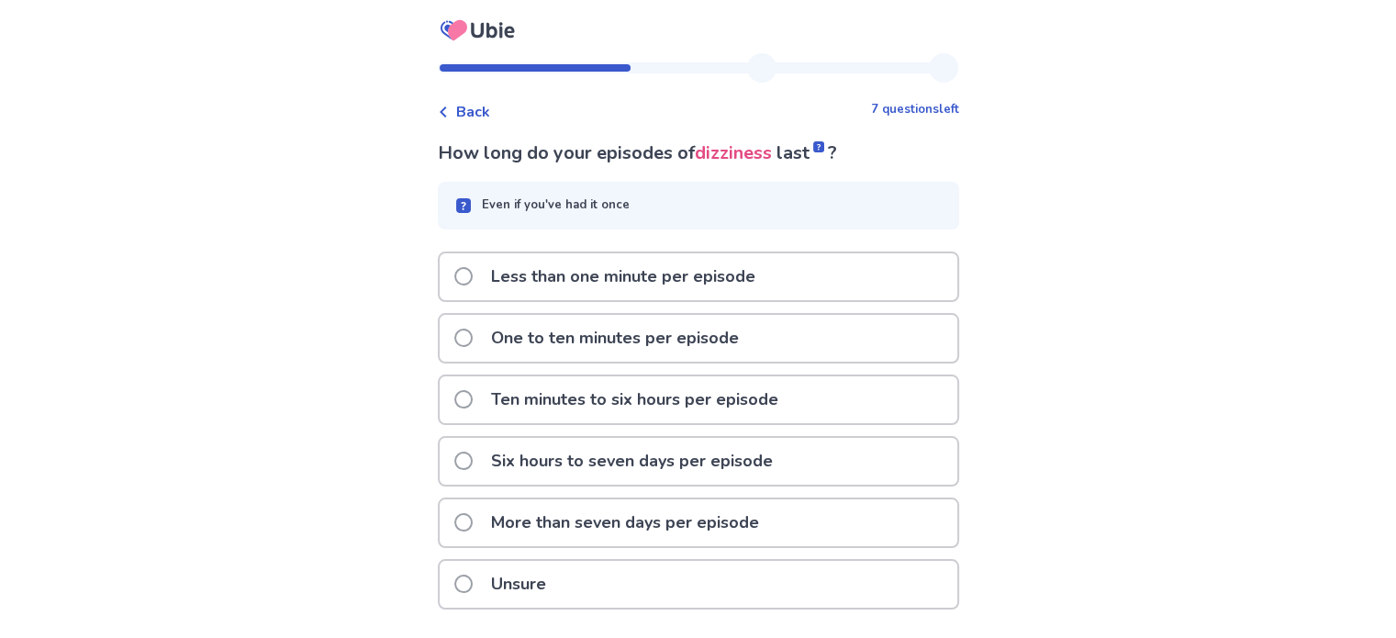
click at [468, 278] on span at bounding box center [463, 276] width 18 height 18
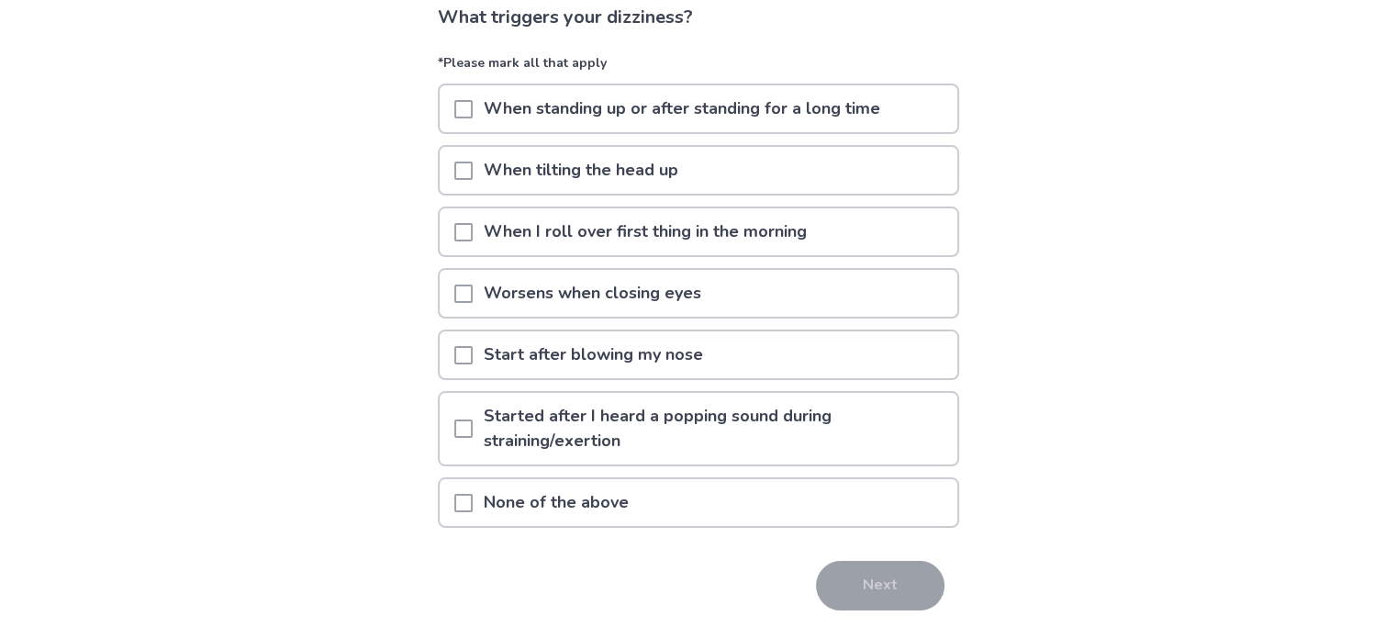
scroll to position [92, 0]
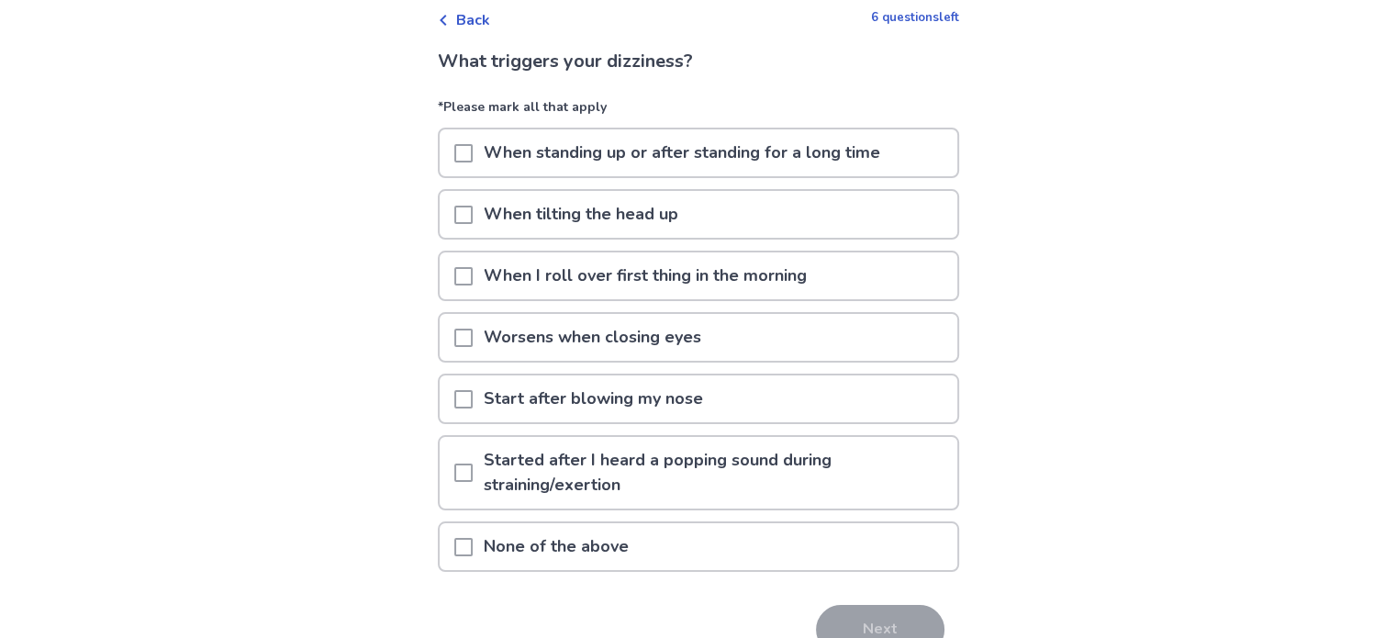
click at [473, 153] on span at bounding box center [463, 153] width 18 height 18
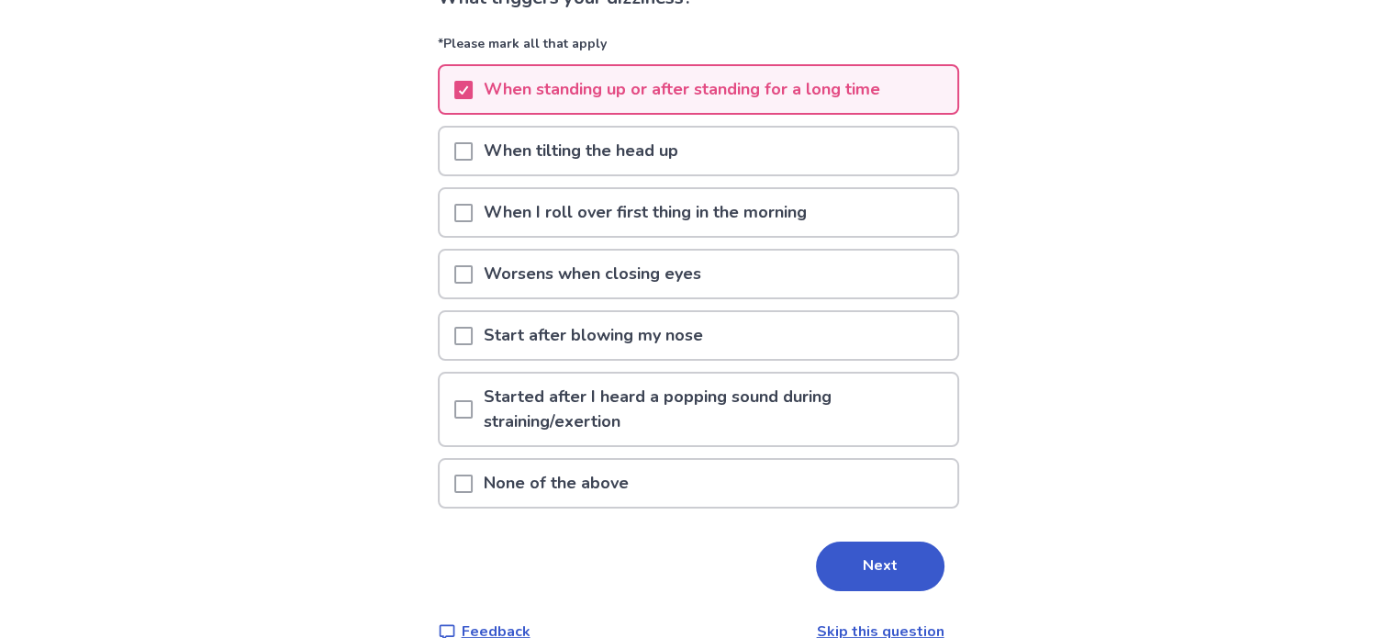
scroll to position [184, 0]
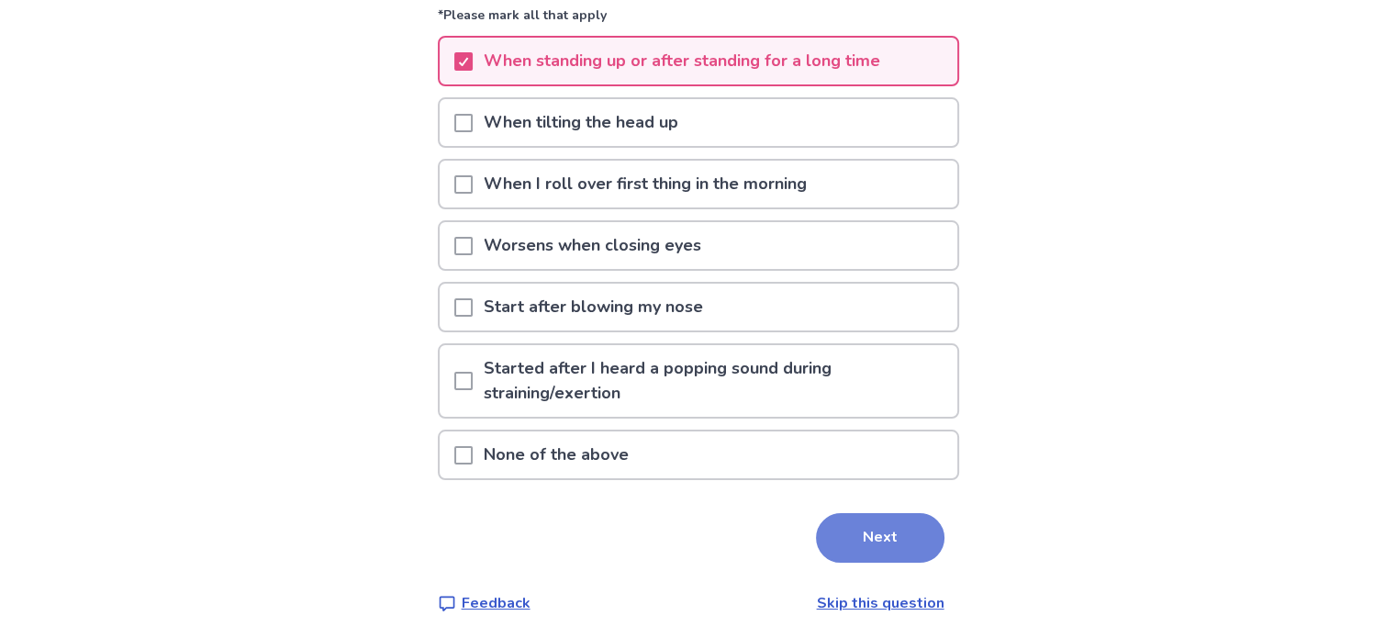
click at [901, 531] on button "Next" at bounding box center [880, 538] width 128 height 50
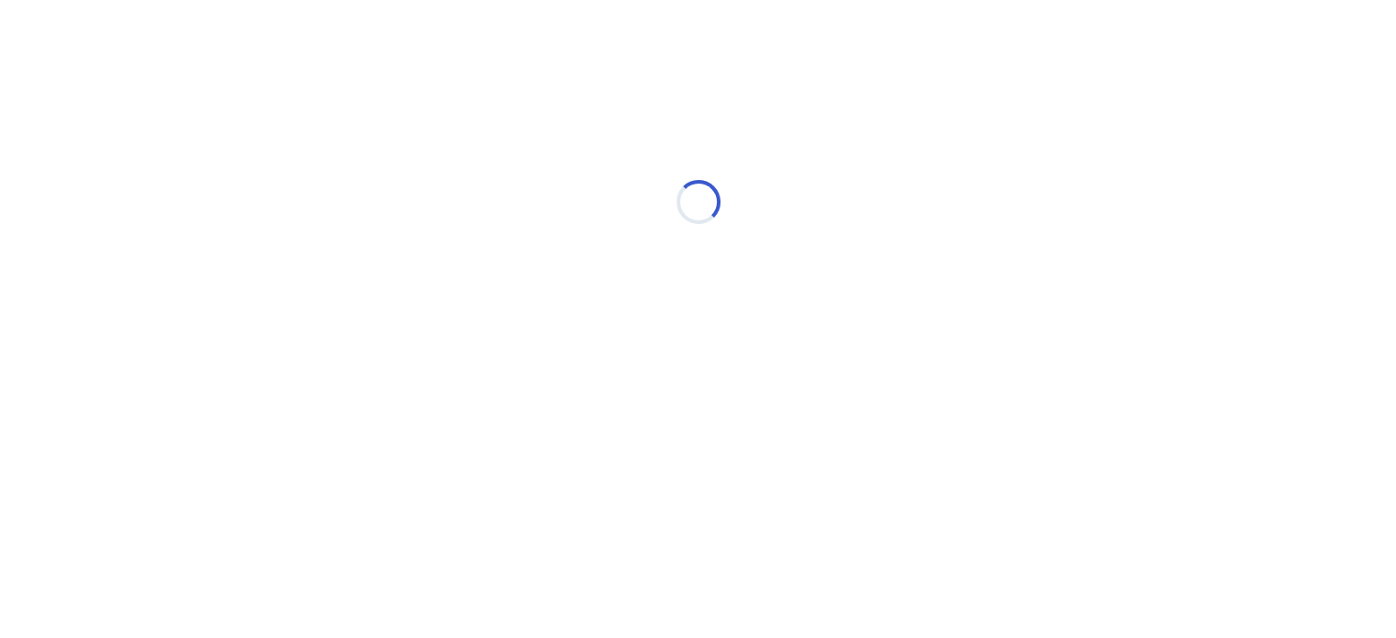
scroll to position [0, 0]
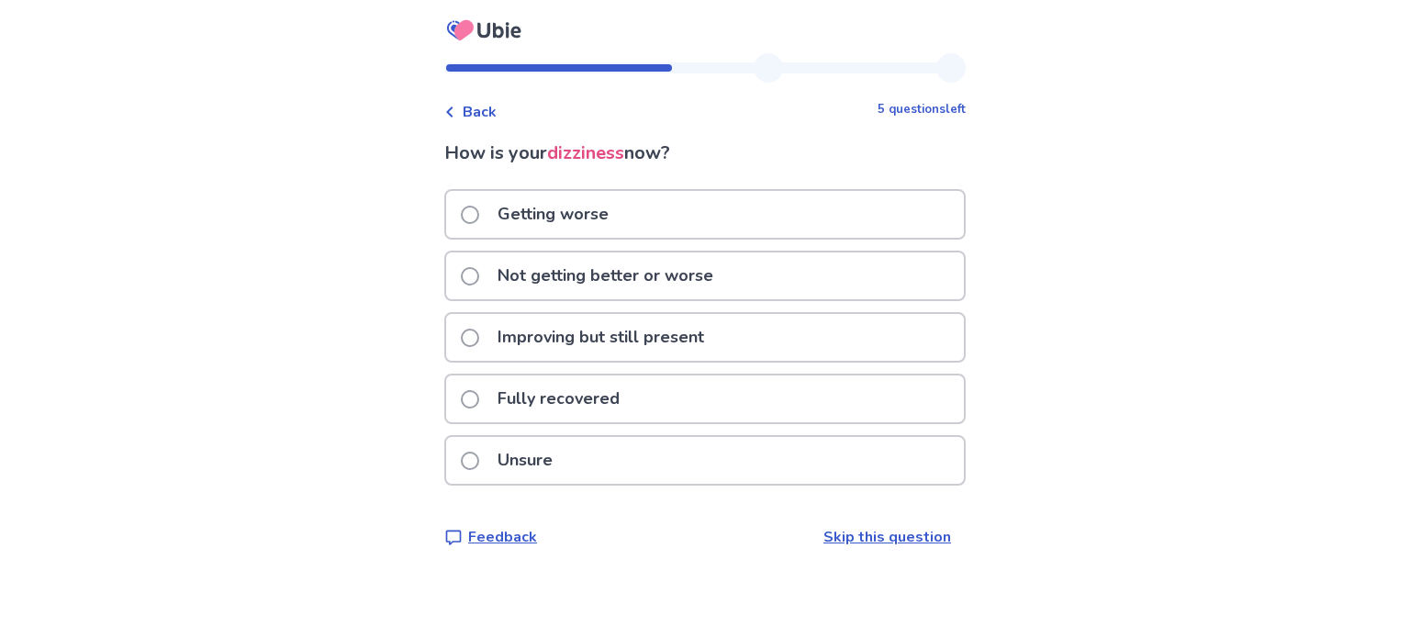
click at [474, 458] on span at bounding box center [470, 461] width 18 height 18
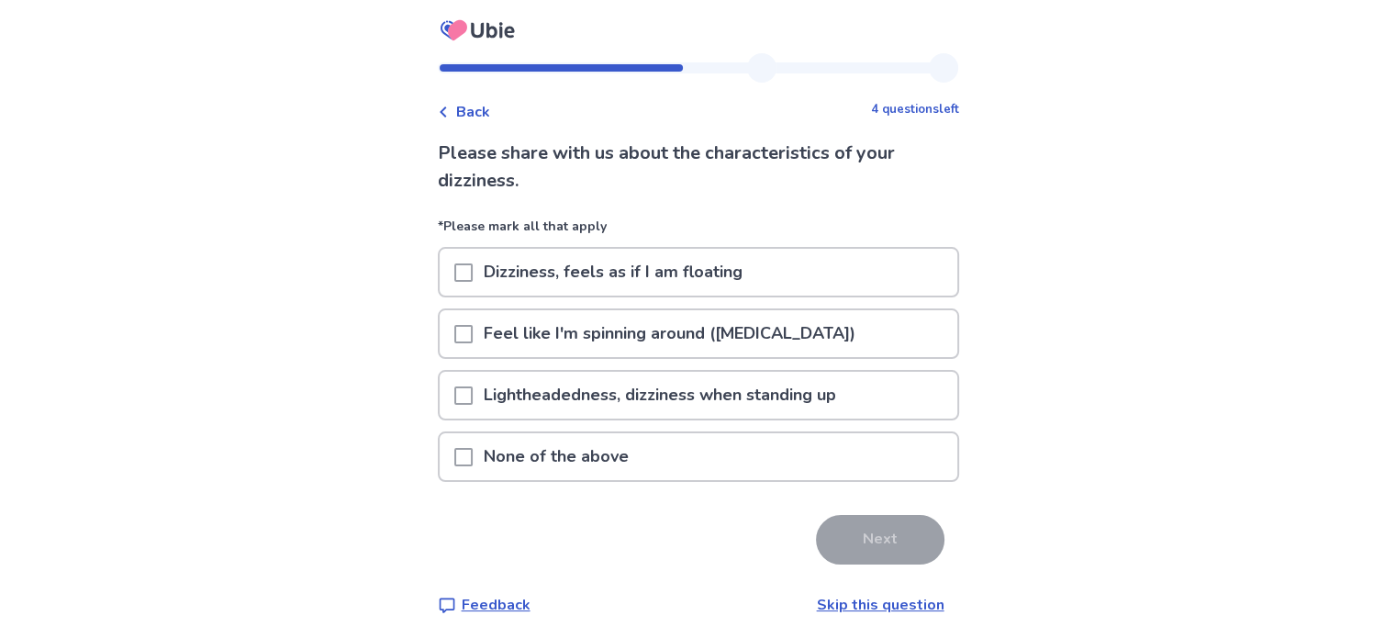
click at [473, 388] on span at bounding box center [463, 395] width 18 height 18
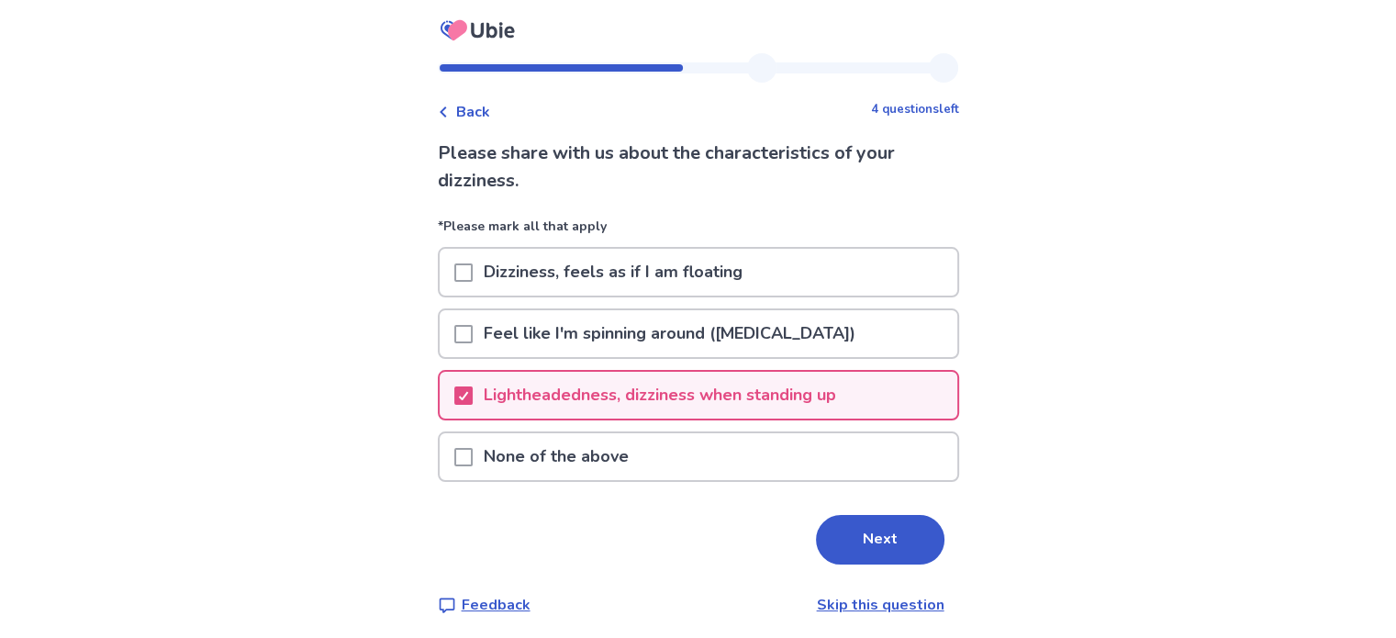
click at [866, 539] on button "Next" at bounding box center [880, 540] width 128 height 50
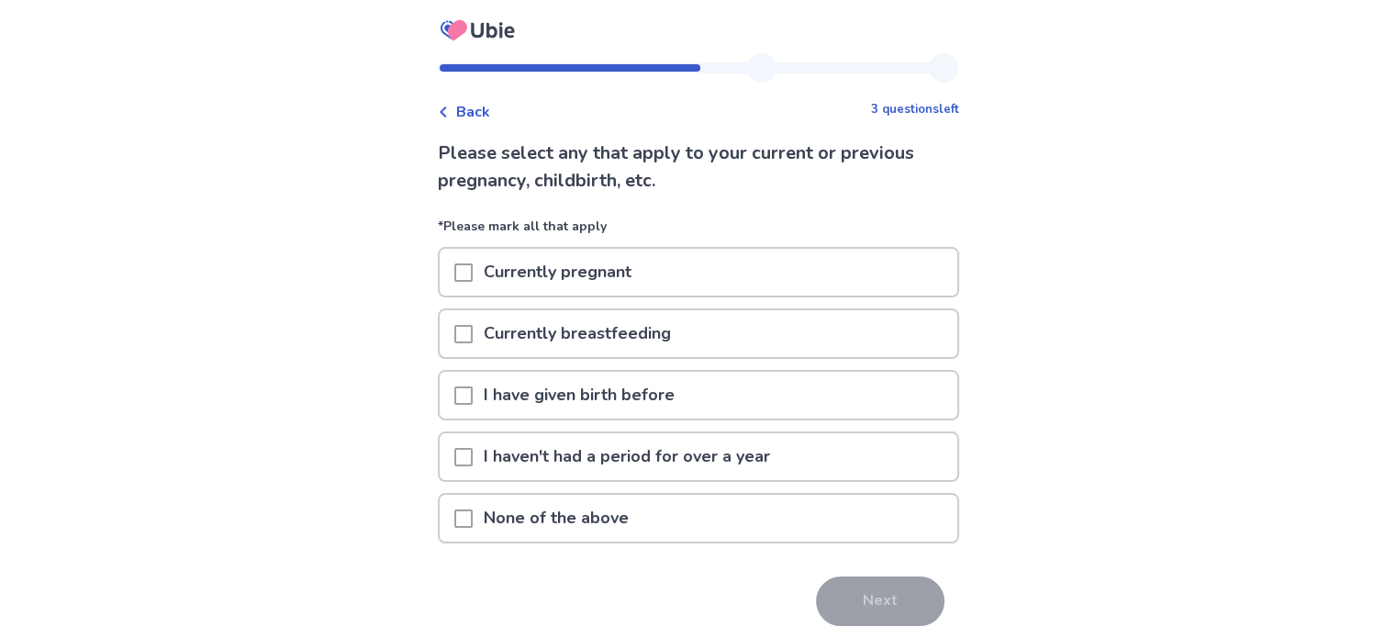
click at [473, 517] on span at bounding box center [463, 518] width 18 height 18
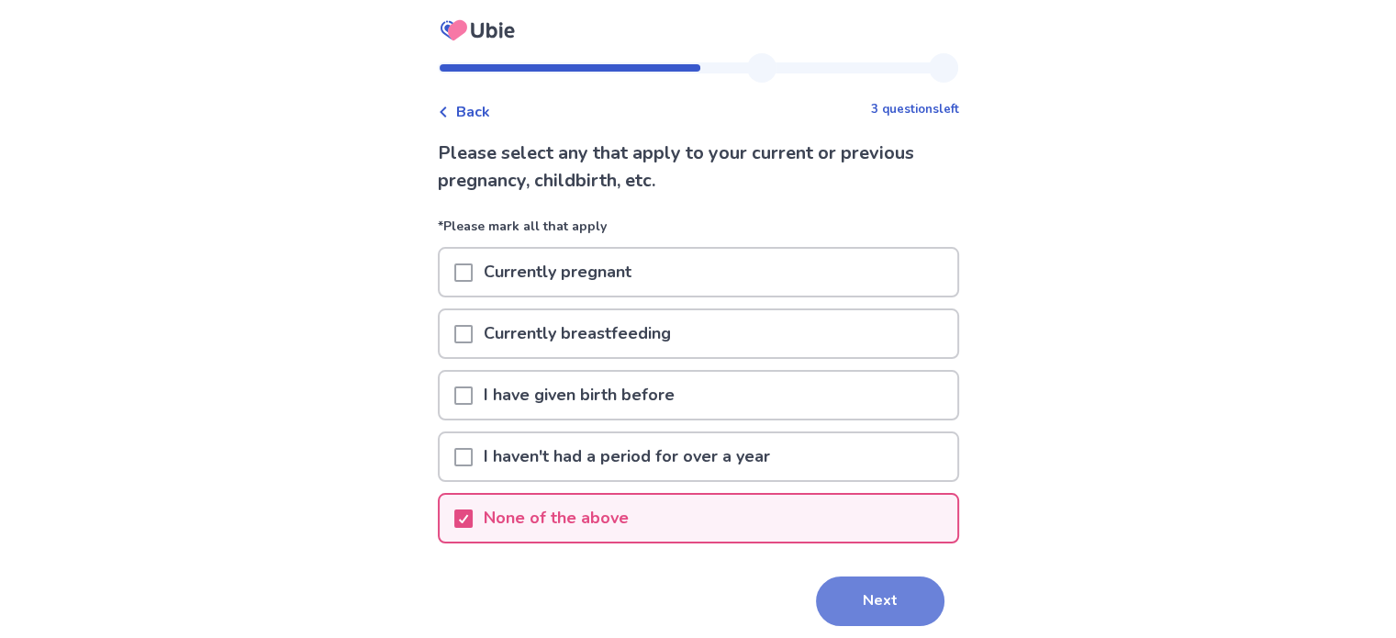
click at [864, 591] on button "Next" at bounding box center [880, 601] width 128 height 50
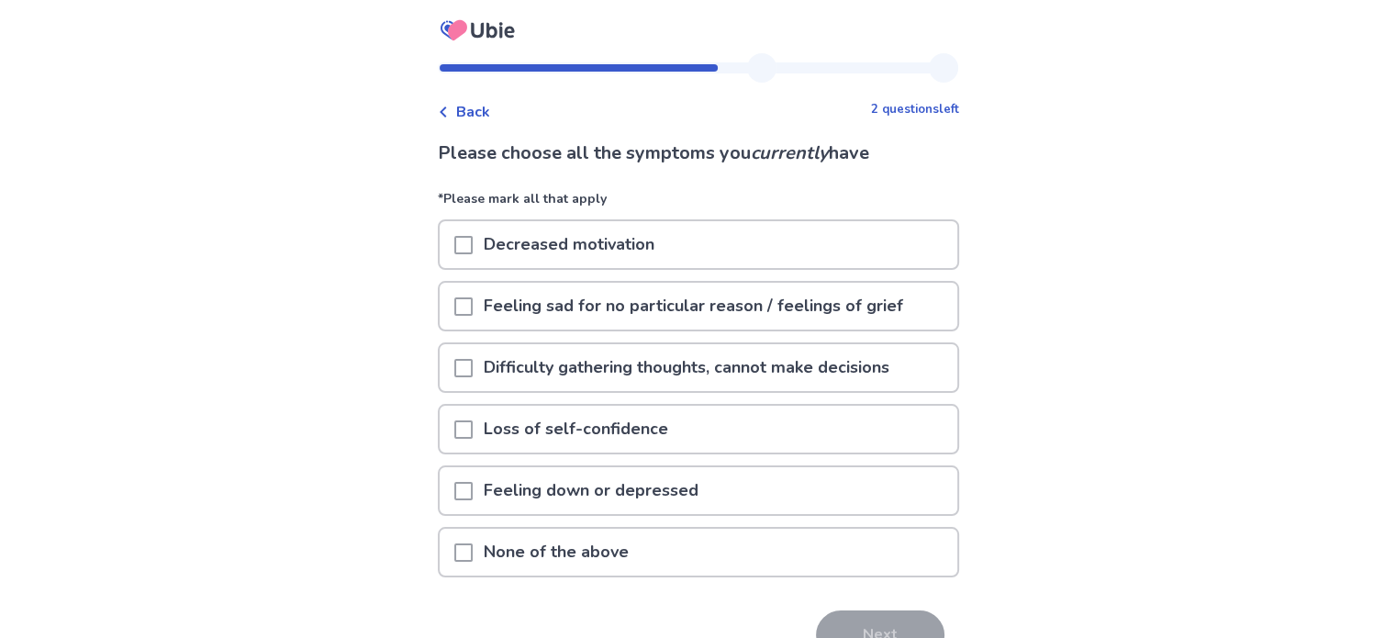
click at [473, 546] on span at bounding box center [463, 552] width 18 height 18
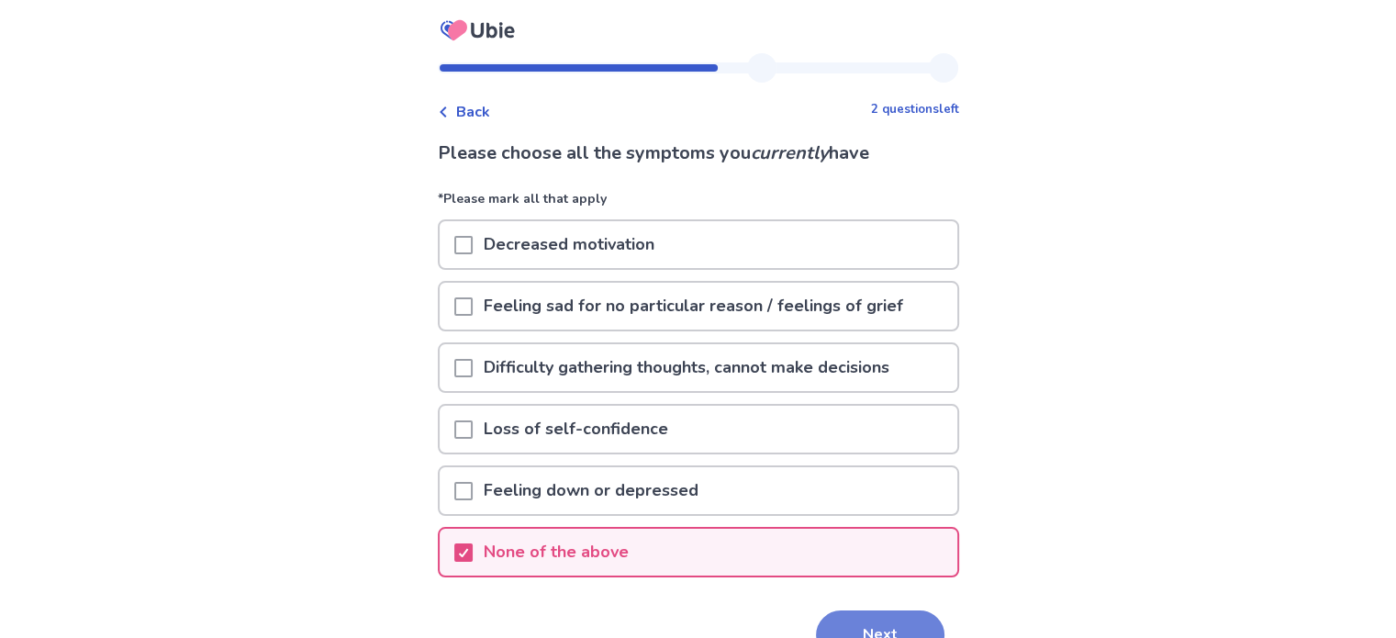
click at [852, 610] on button "Next" at bounding box center [880, 635] width 128 height 50
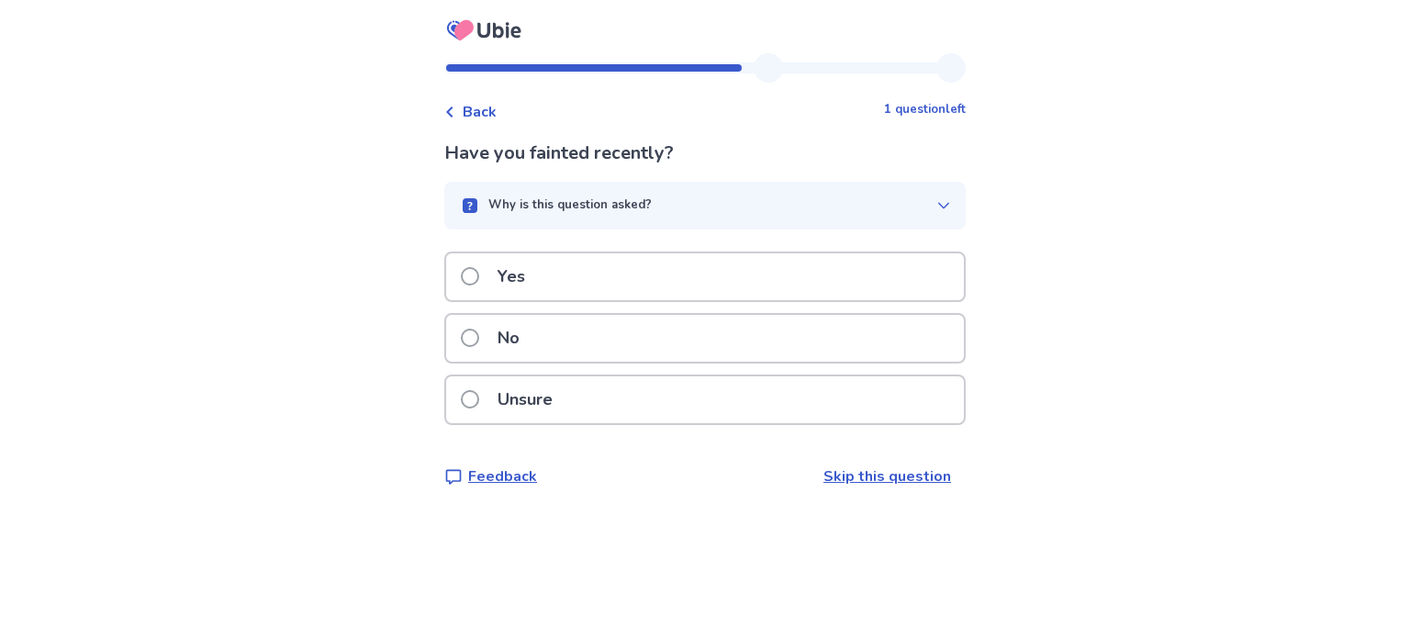
click at [479, 335] on span at bounding box center [470, 338] width 18 height 18
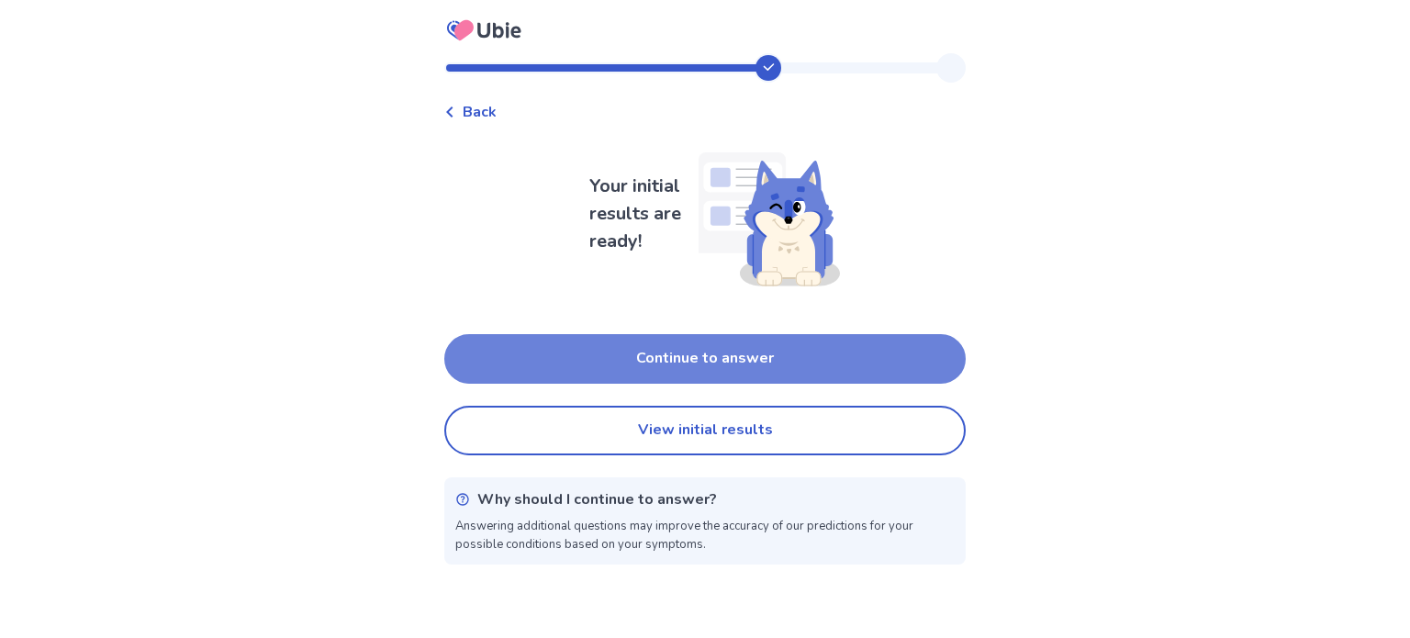
click at [854, 348] on button "Continue to answer" at bounding box center [704, 359] width 521 height 50
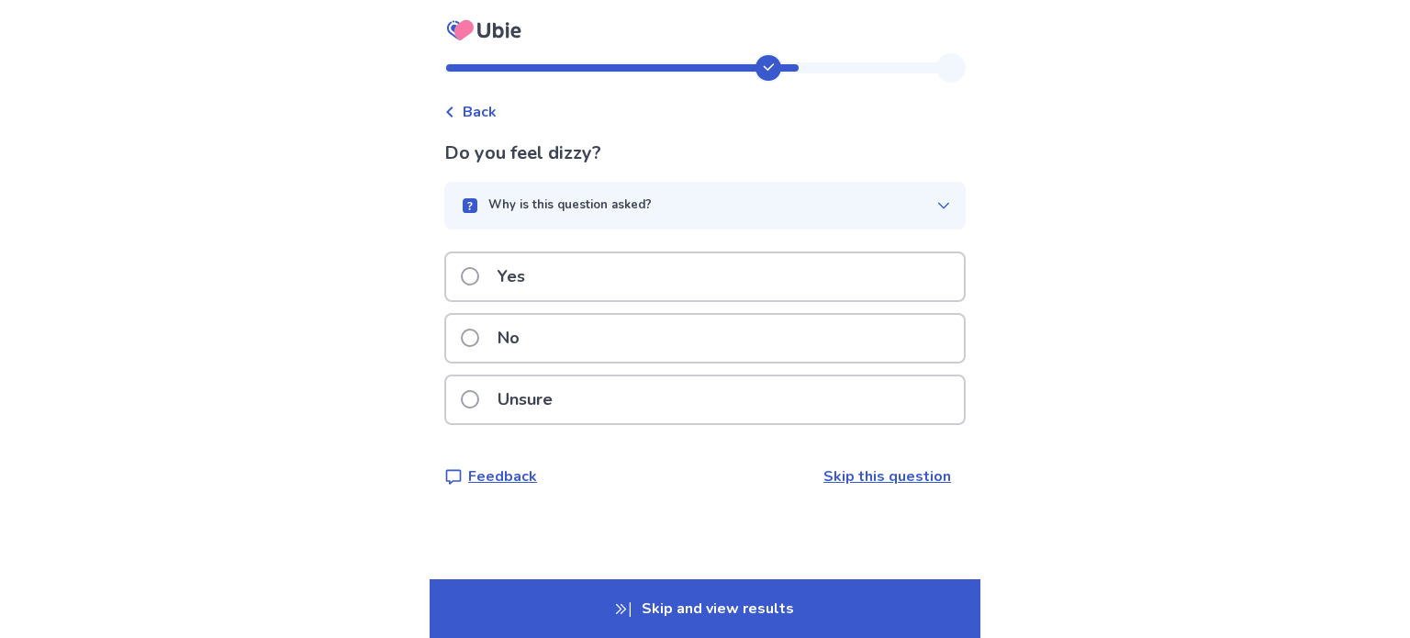
click at [477, 337] on span at bounding box center [470, 338] width 18 height 18
click at [476, 401] on span at bounding box center [470, 399] width 18 height 18
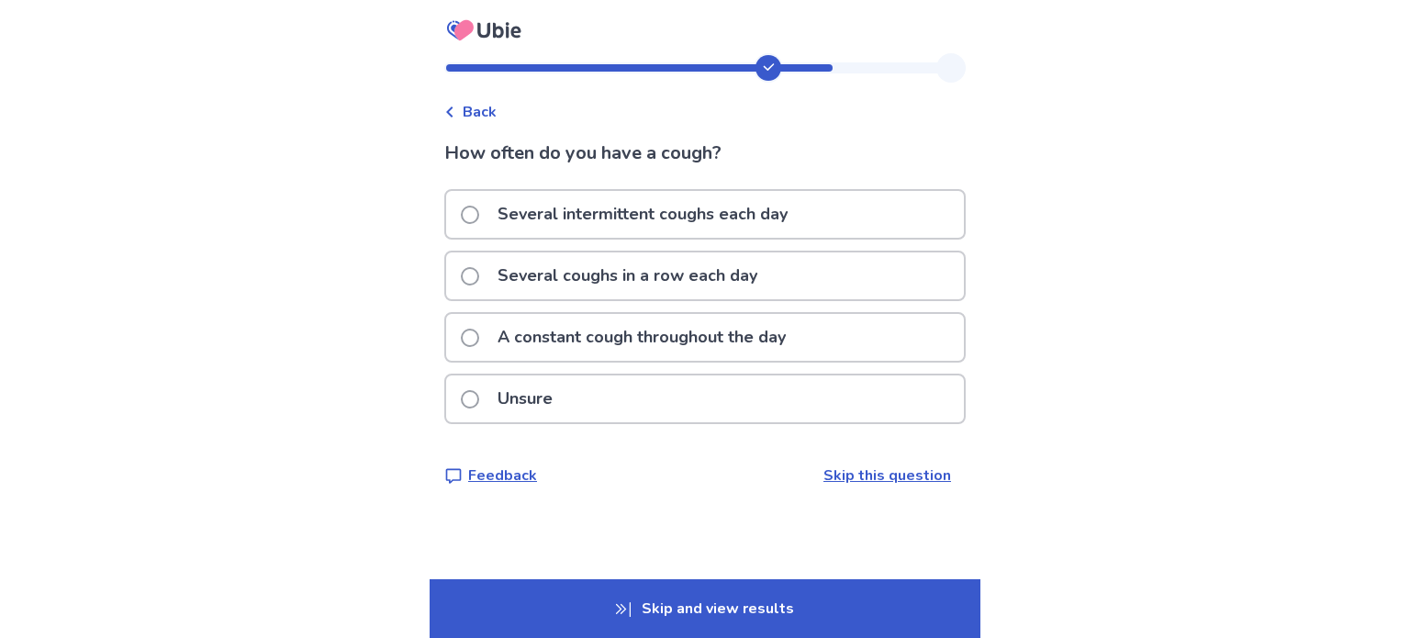
click at [478, 214] on span at bounding box center [470, 215] width 18 height 18
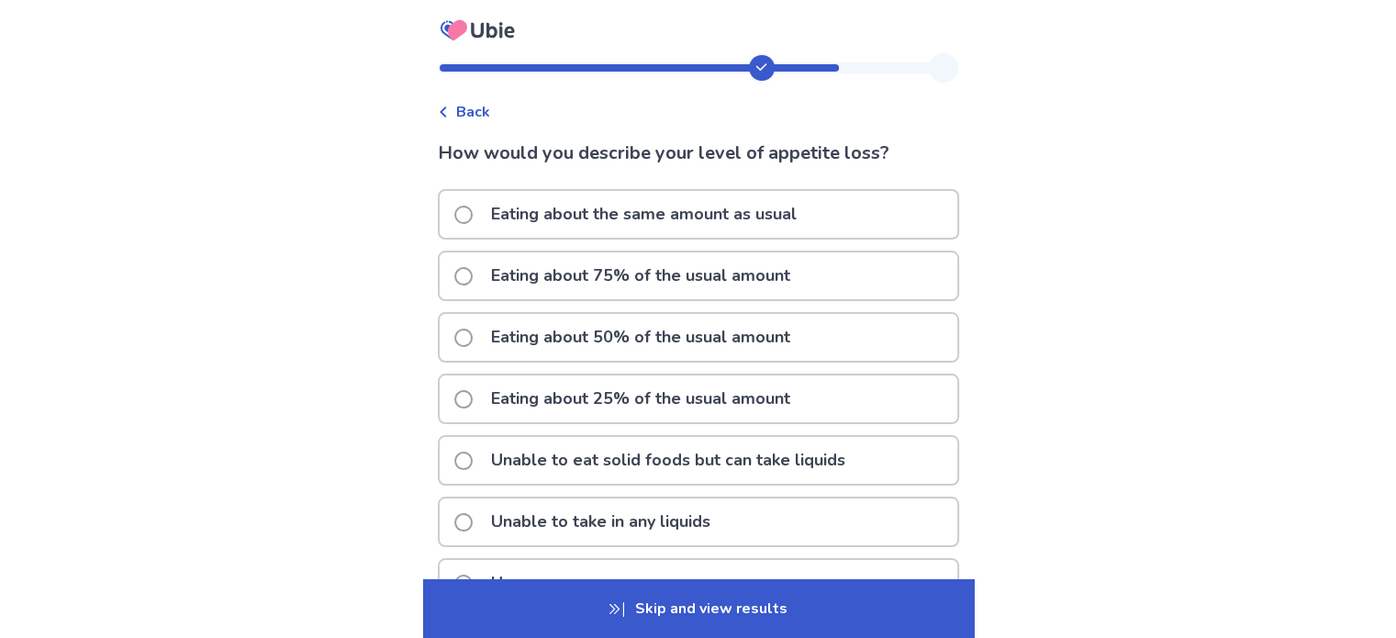
click at [471, 333] on span at bounding box center [463, 338] width 18 height 18
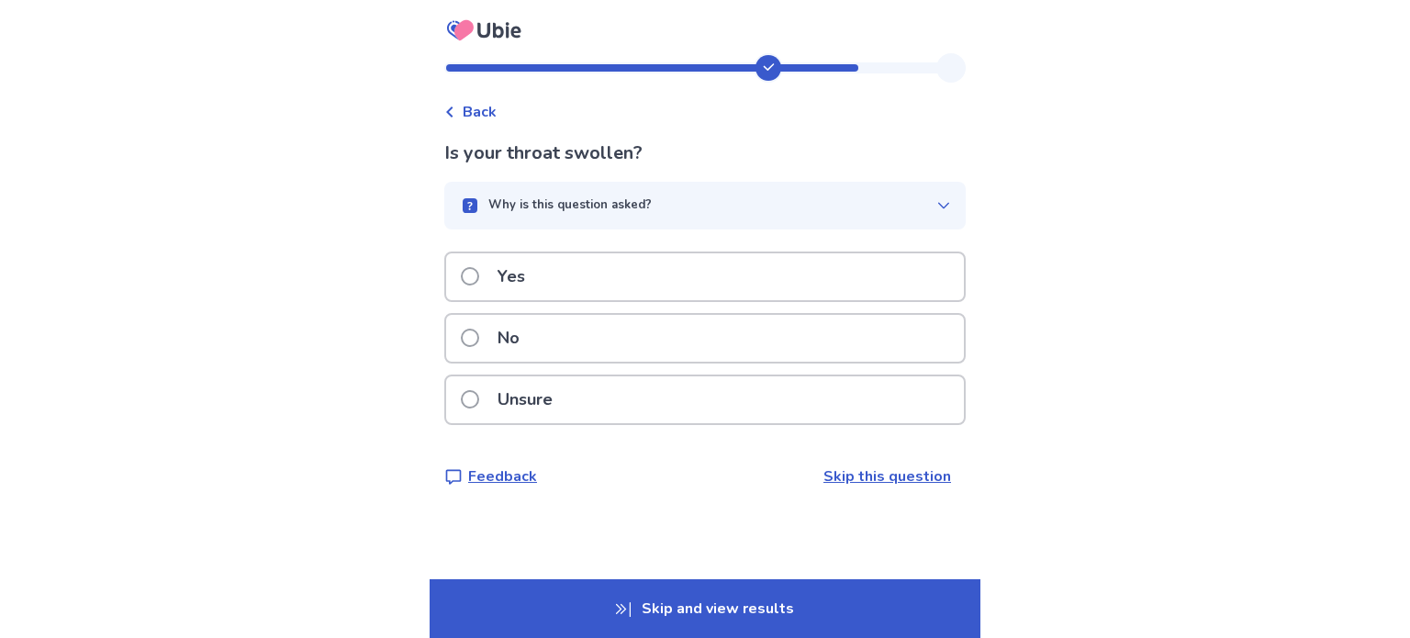
click at [477, 401] on span at bounding box center [470, 399] width 18 height 18
click at [478, 274] on span at bounding box center [470, 276] width 18 height 18
click at [479, 337] on span at bounding box center [470, 338] width 18 height 18
click at [479, 277] on span at bounding box center [470, 276] width 18 height 18
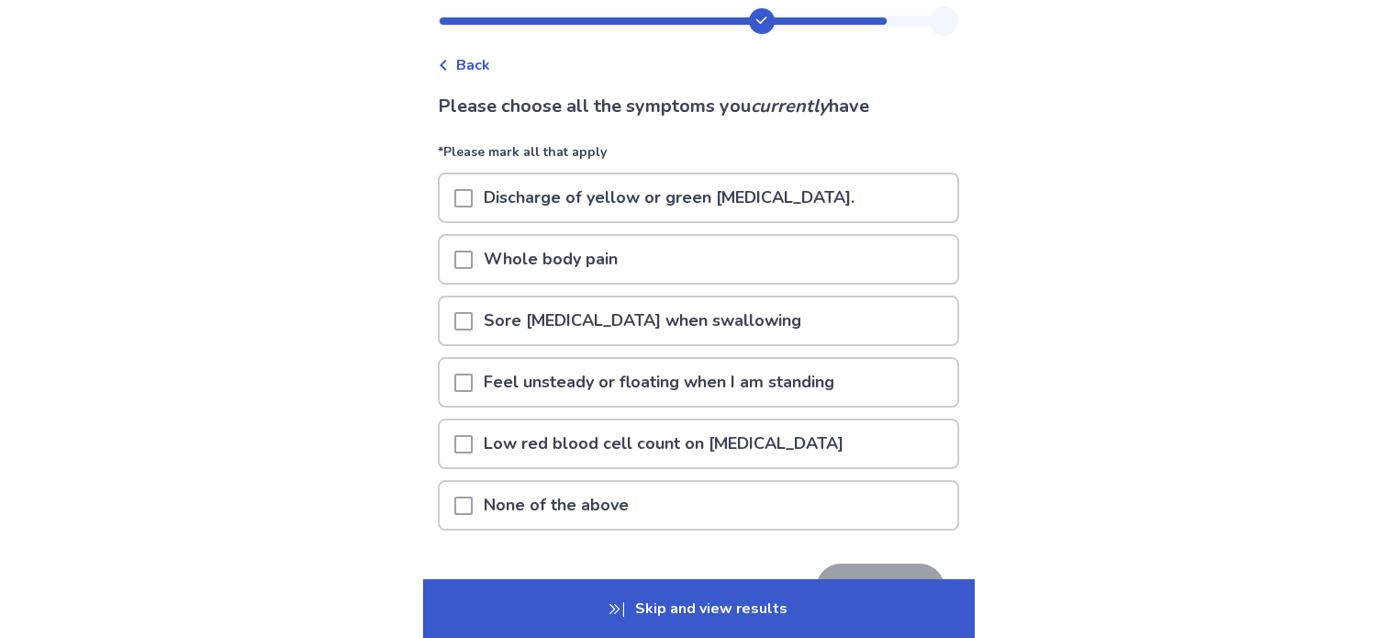
scroll to position [92, 0]
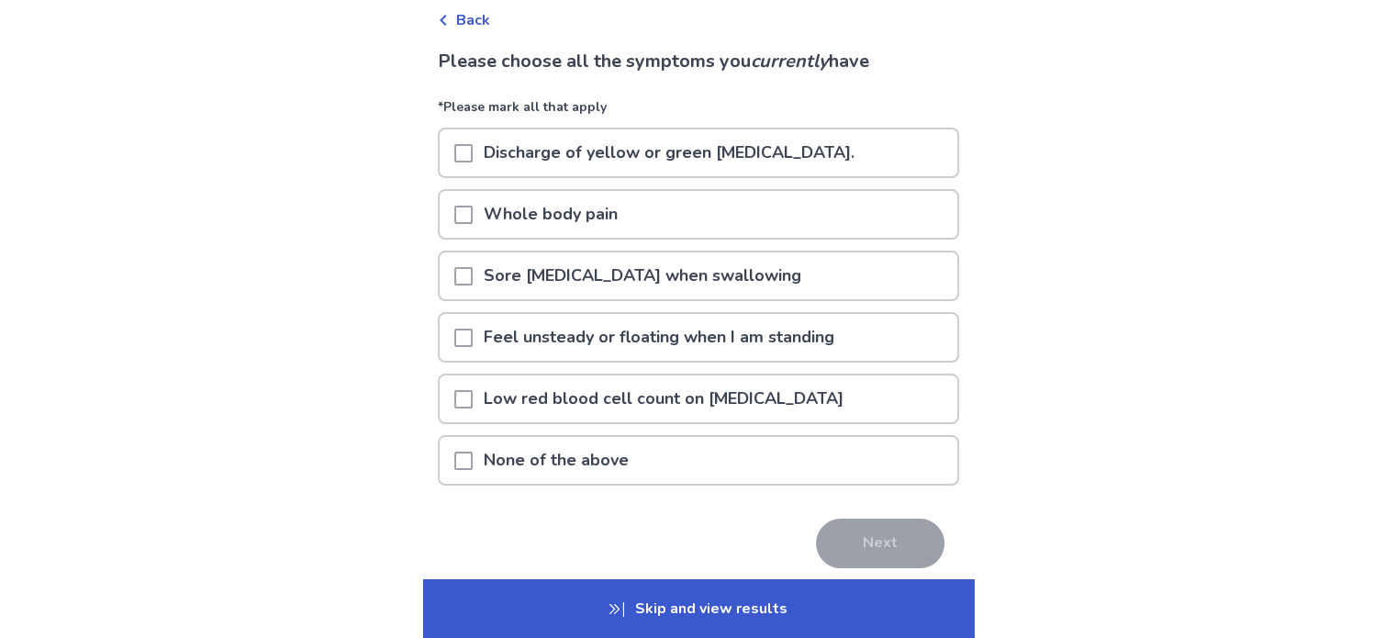
click at [473, 452] on span at bounding box center [463, 461] width 18 height 18
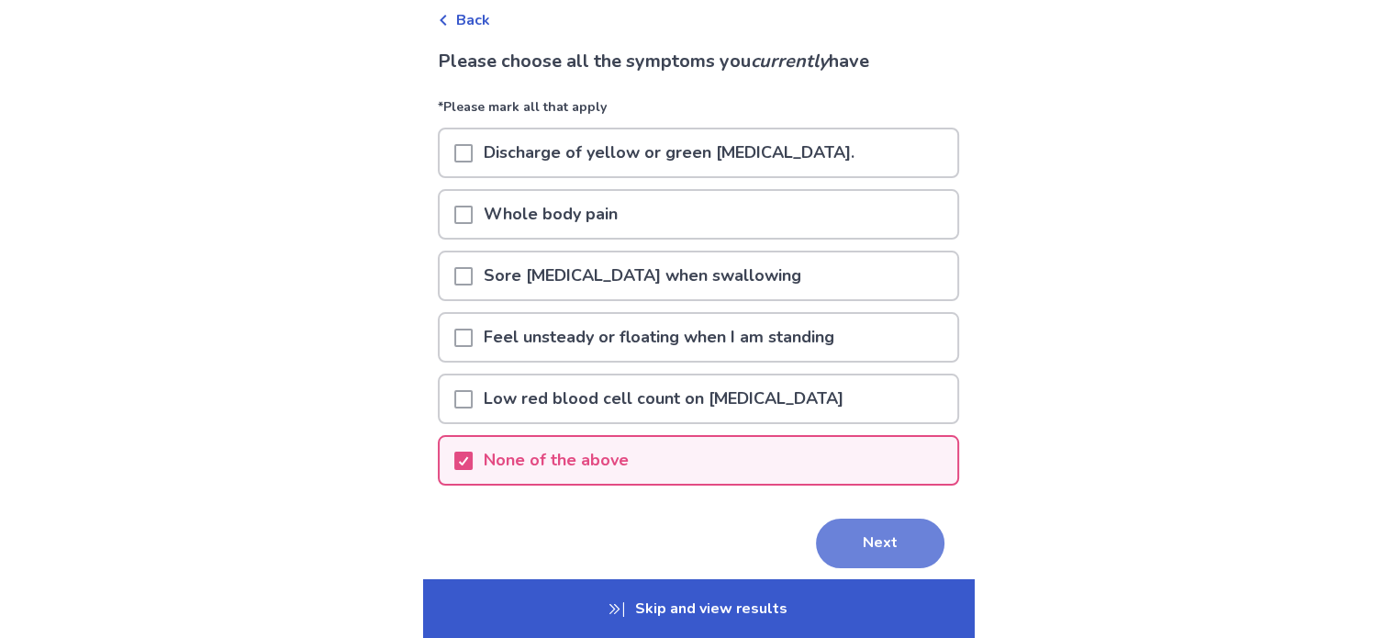
click at [876, 542] on button "Next" at bounding box center [880, 544] width 128 height 50
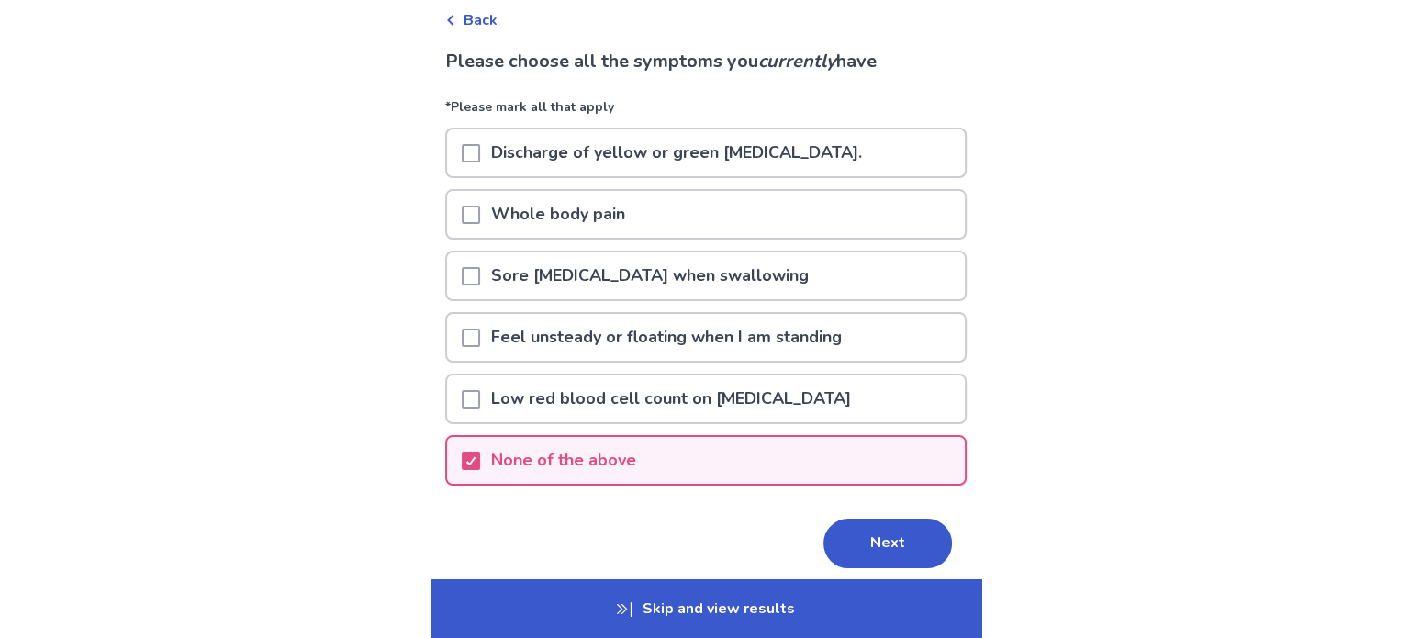
scroll to position [0, 0]
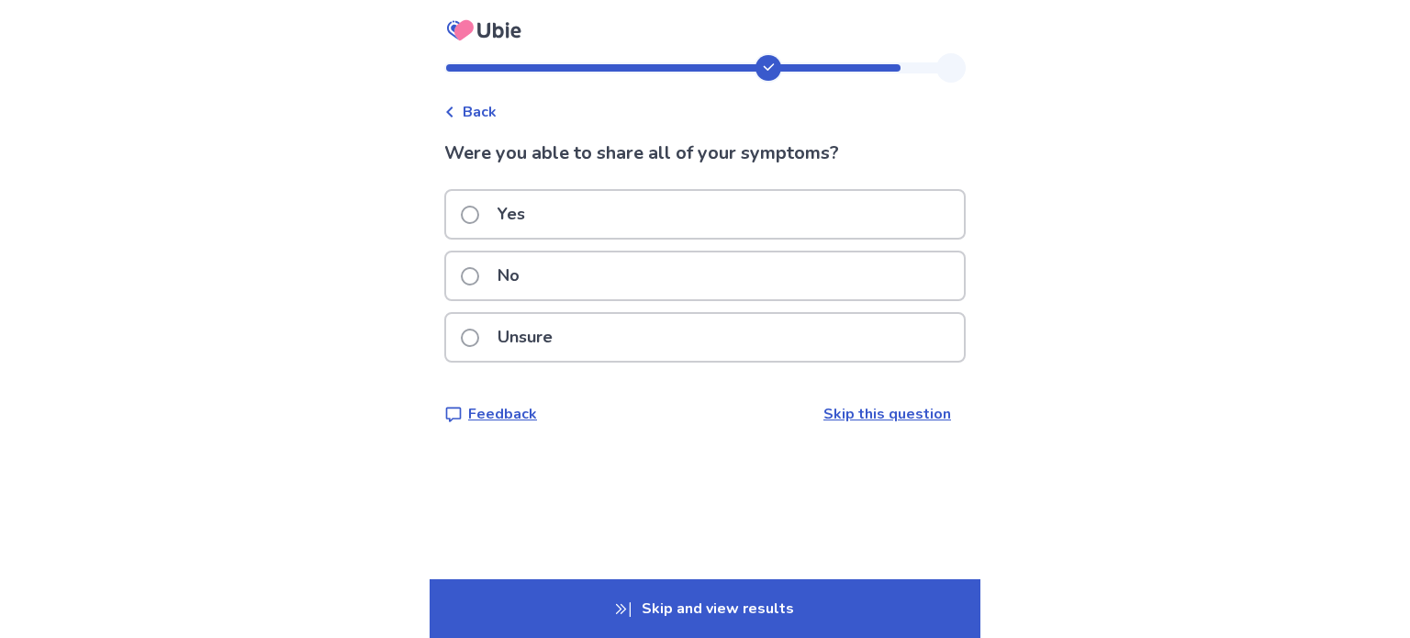
click at [471, 221] on label "Yes" at bounding box center [498, 214] width 75 height 47
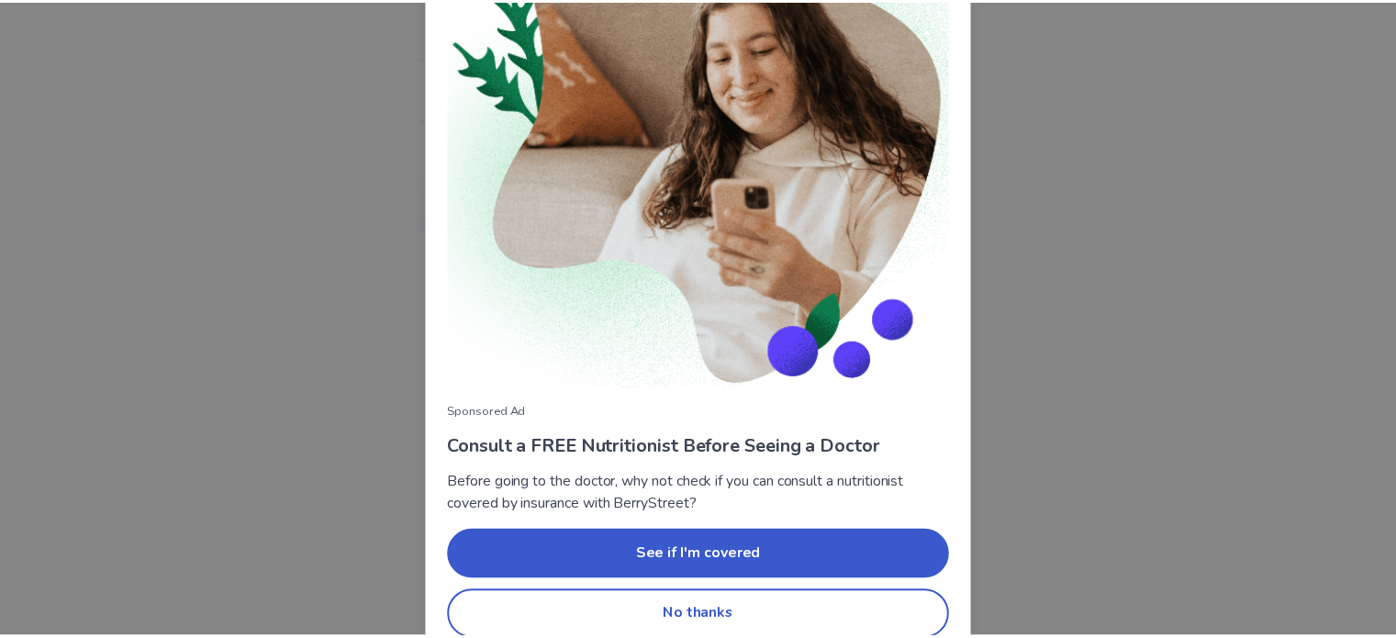
scroll to position [164, 0]
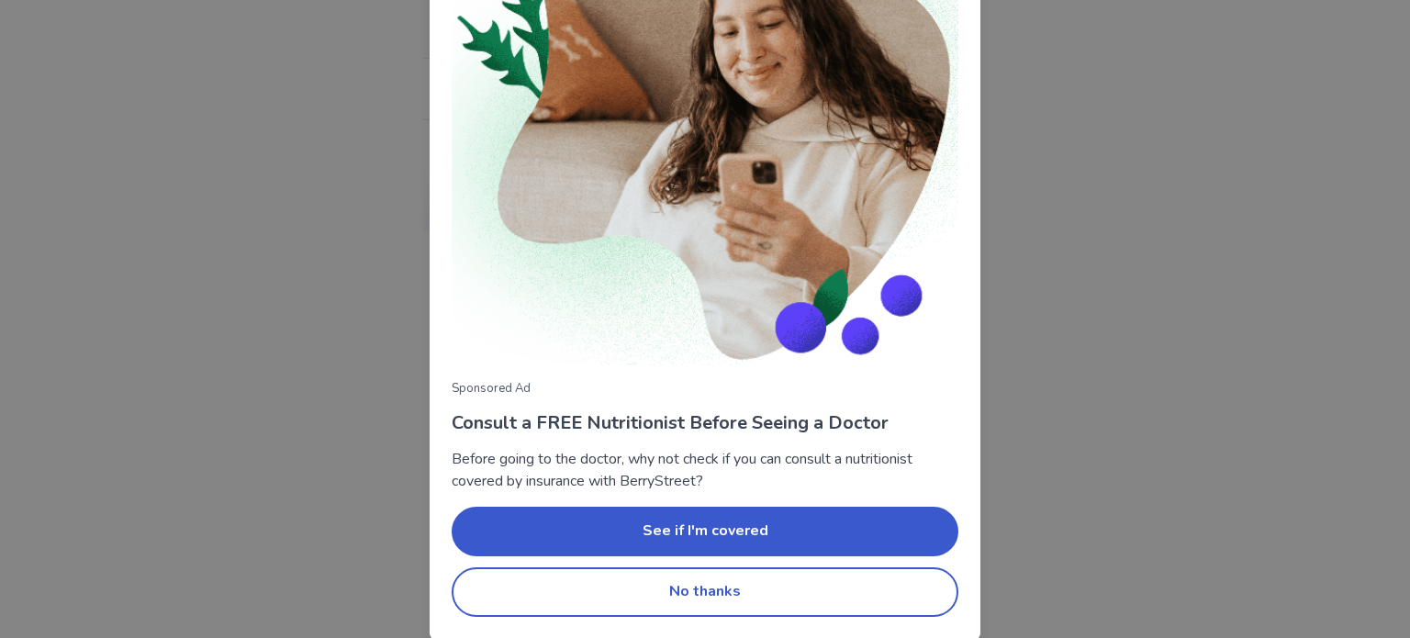
drag, startPoint x: 772, startPoint y: 587, endPoint x: 922, endPoint y: 454, distance: 200.9
click at [782, 576] on button "No thanks" at bounding box center [705, 592] width 507 height 50
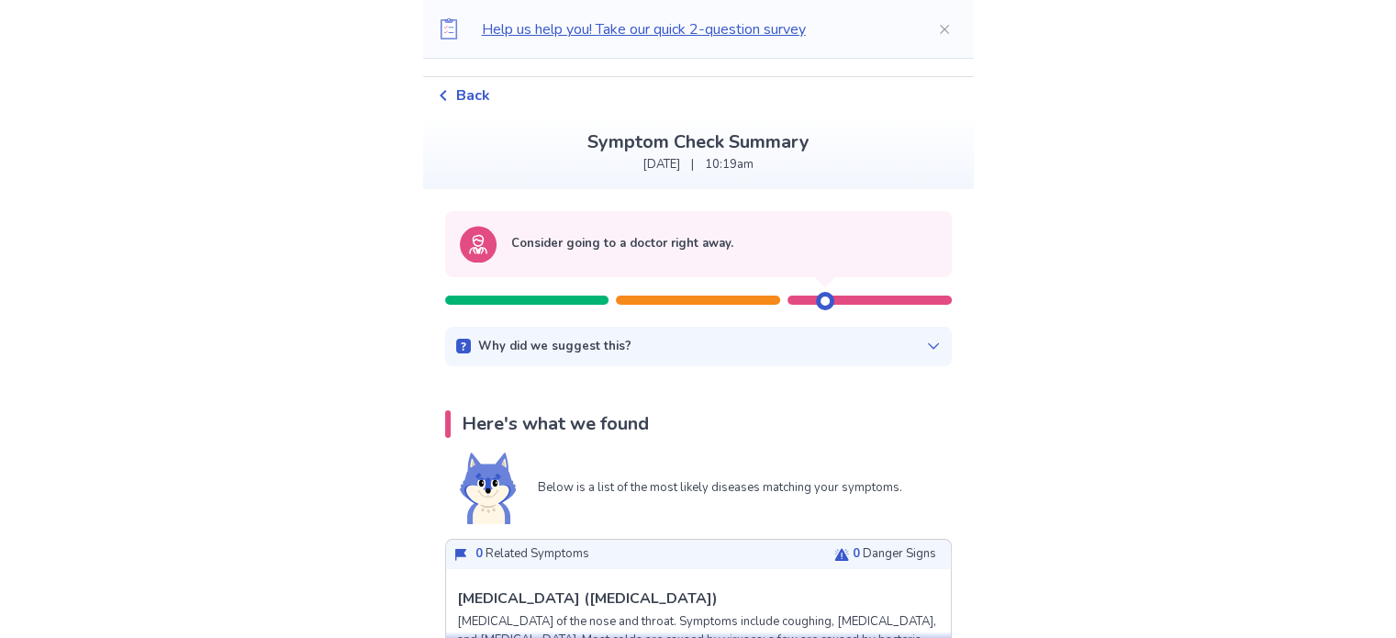
scroll to position [0, 0]
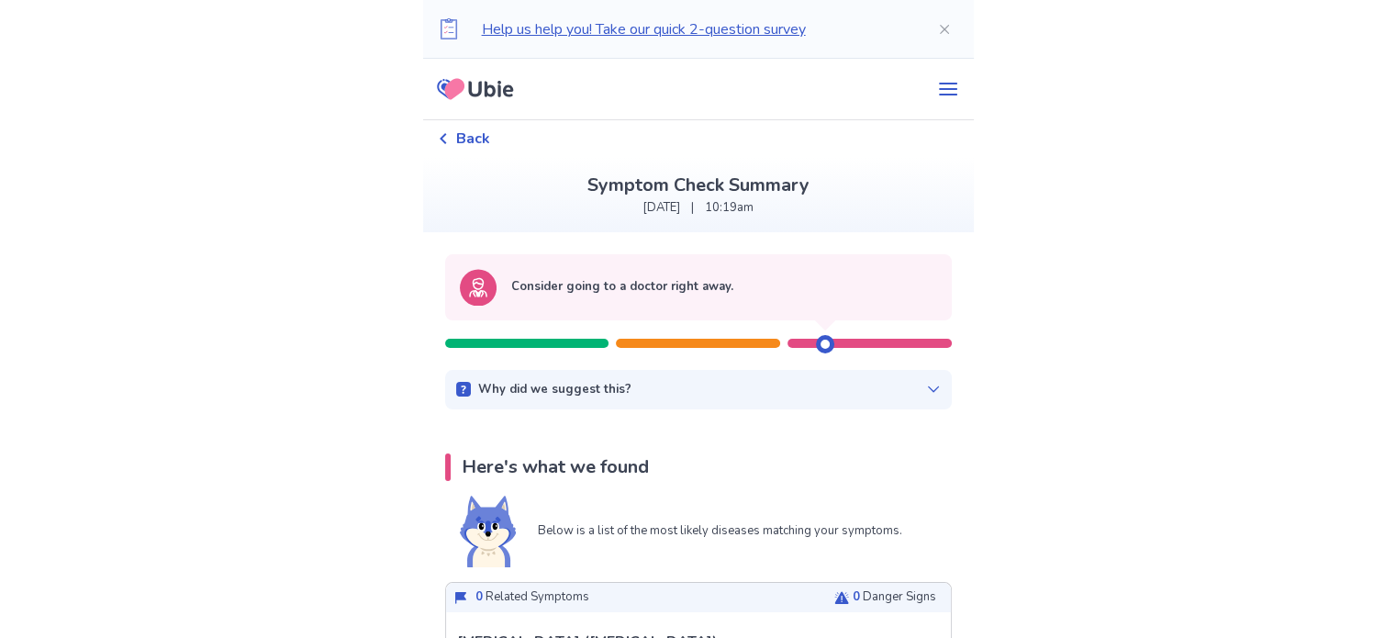
click at [926, 385] on icon at bounding box center [933, 389] width 15 height 15
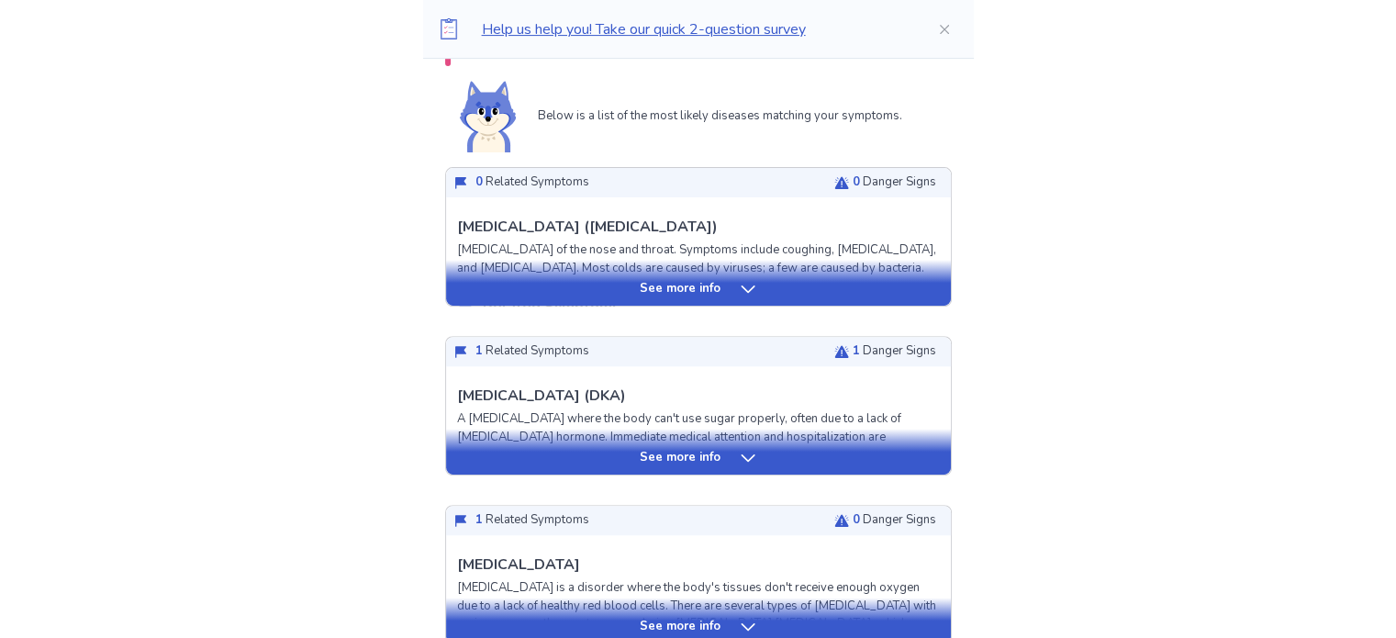
scroll to position [642, 0]
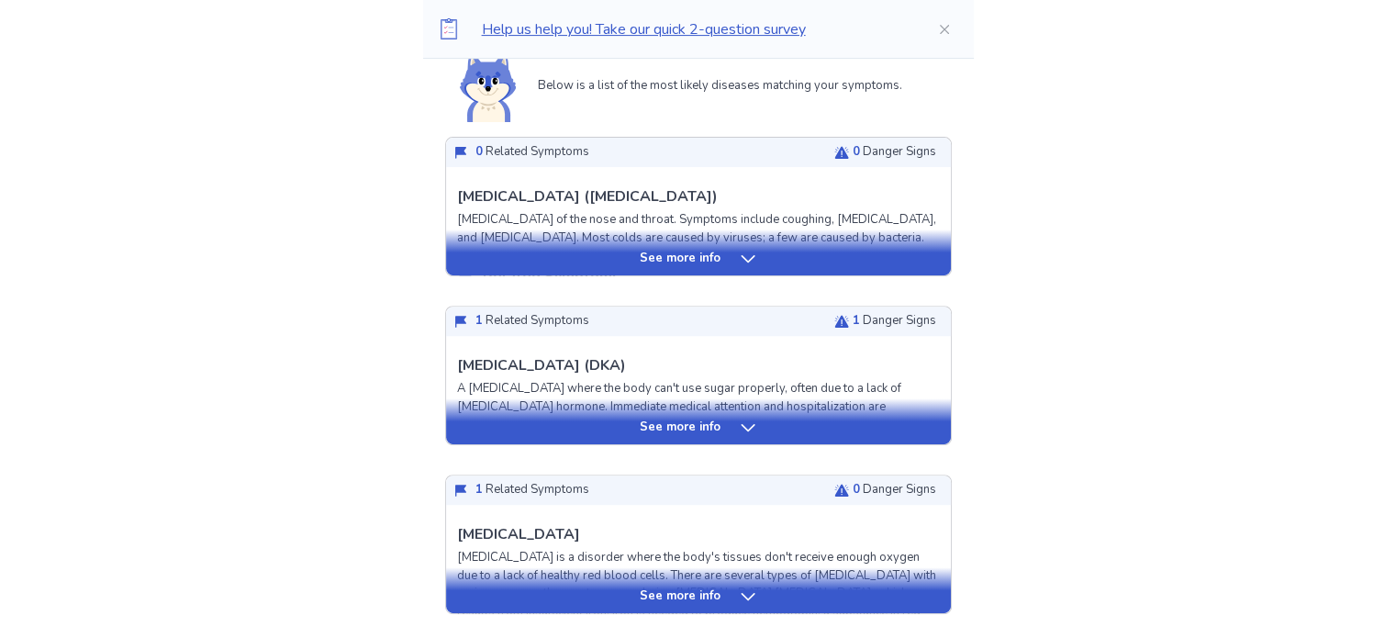
click at [752, 427] on icon at bounding box center [748, 428] width 18 height 18
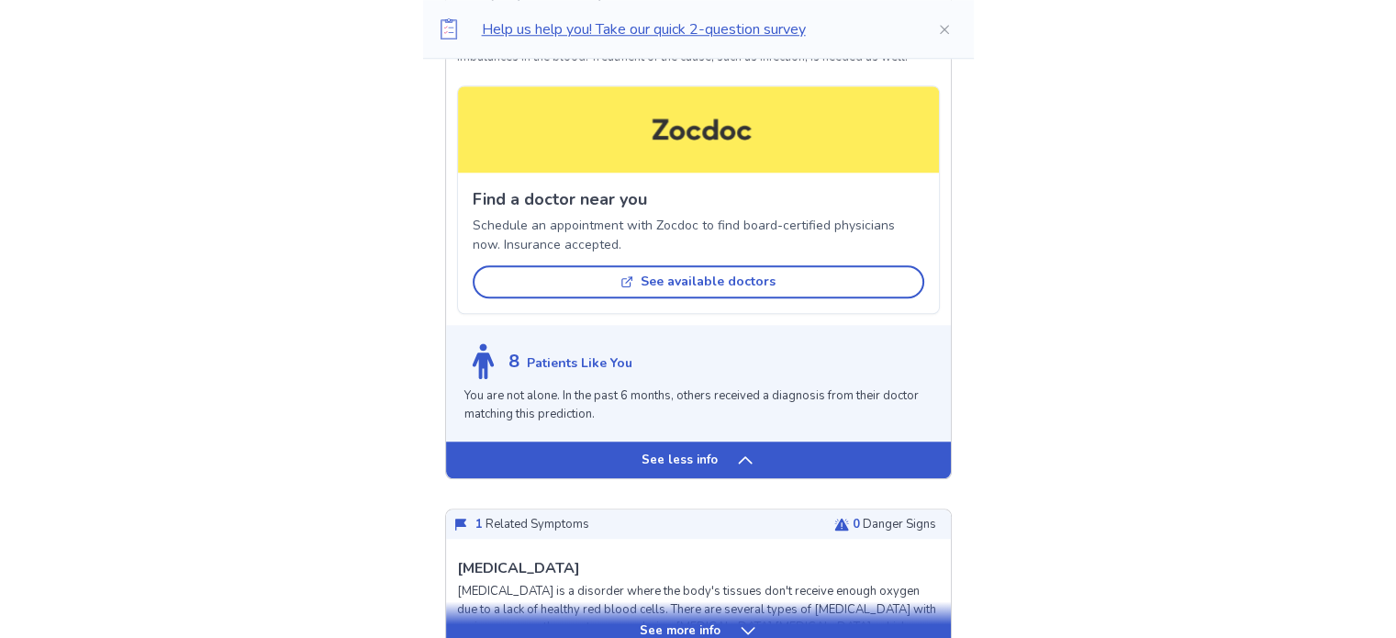
scroll to position [1744, 0]
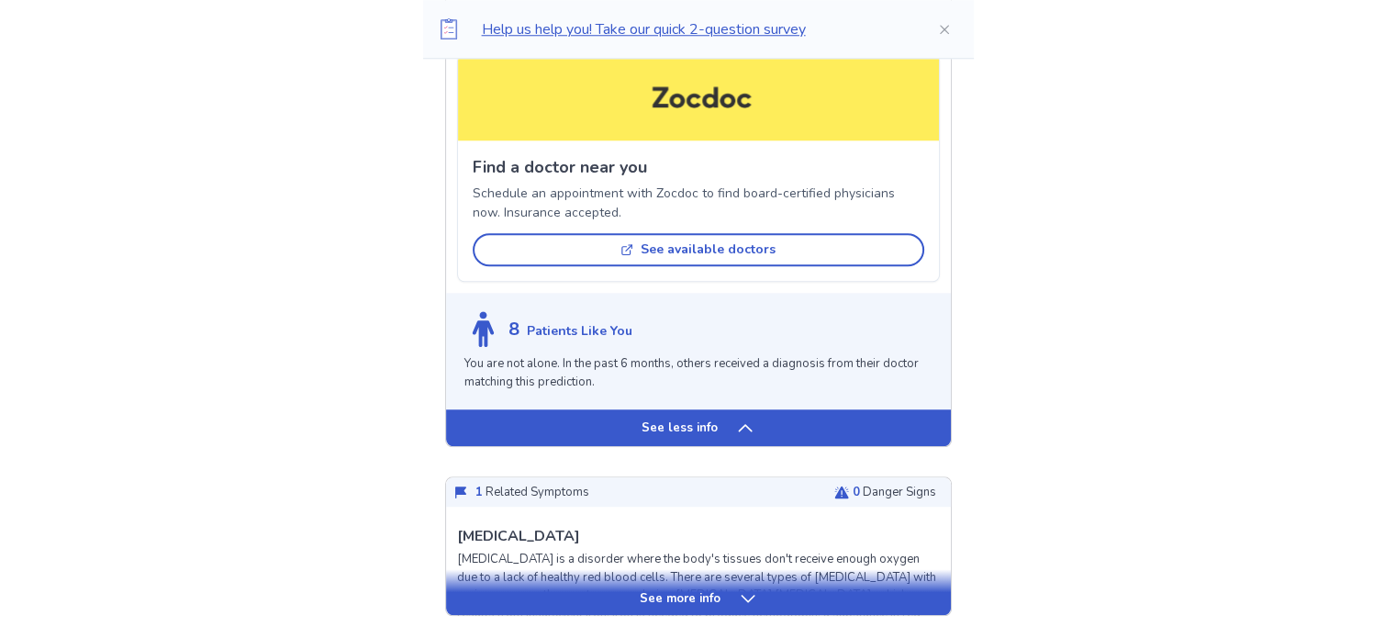
click at [747, 595] on icon at bounding box center [748, 598] width 14 height 7
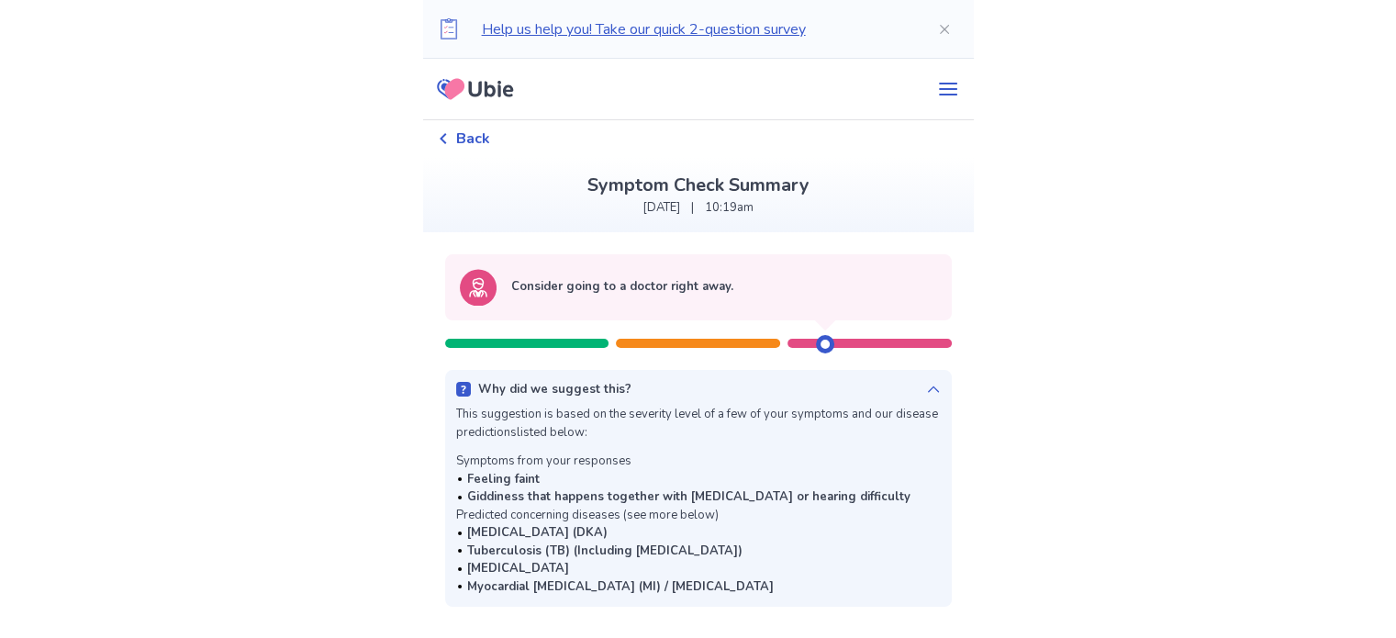
scroll to position [92, 0]
